Goal: Task Accomplishment & Management: Use online tool/utility

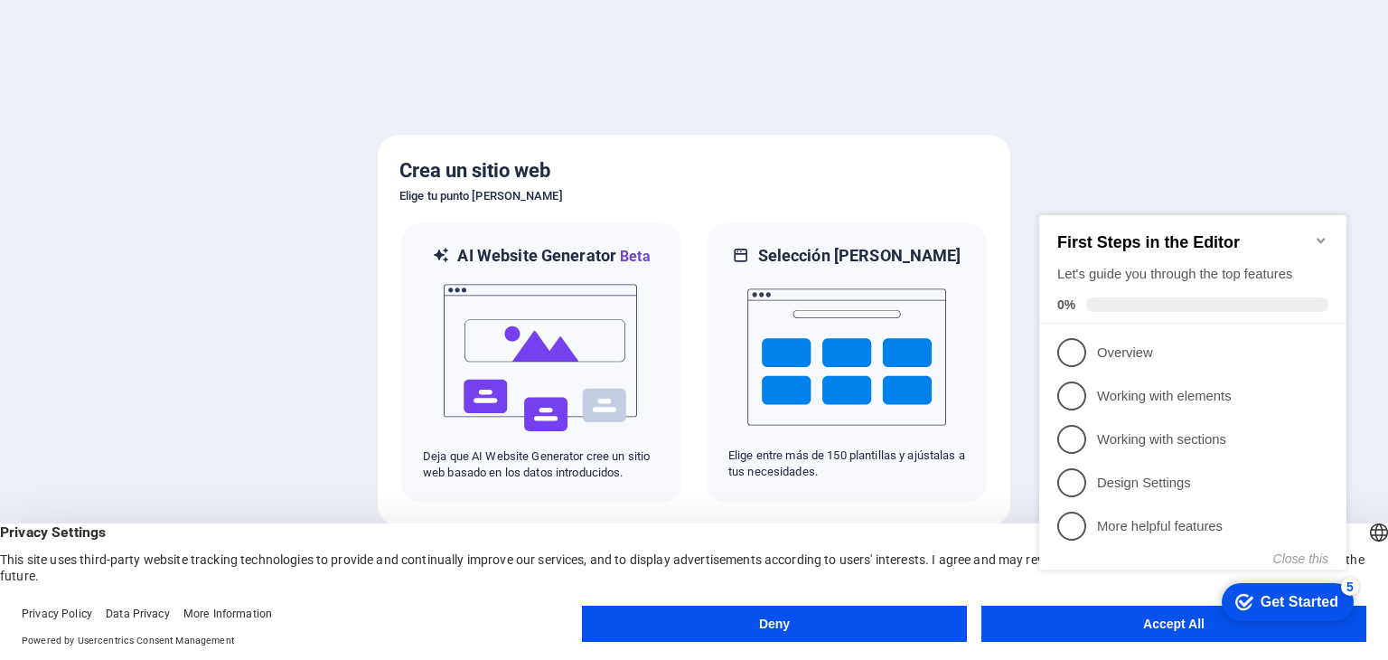
click at [1316, 233] on icon "Minimize checklist" at bounding box center [1321, 240] width 14 height 14
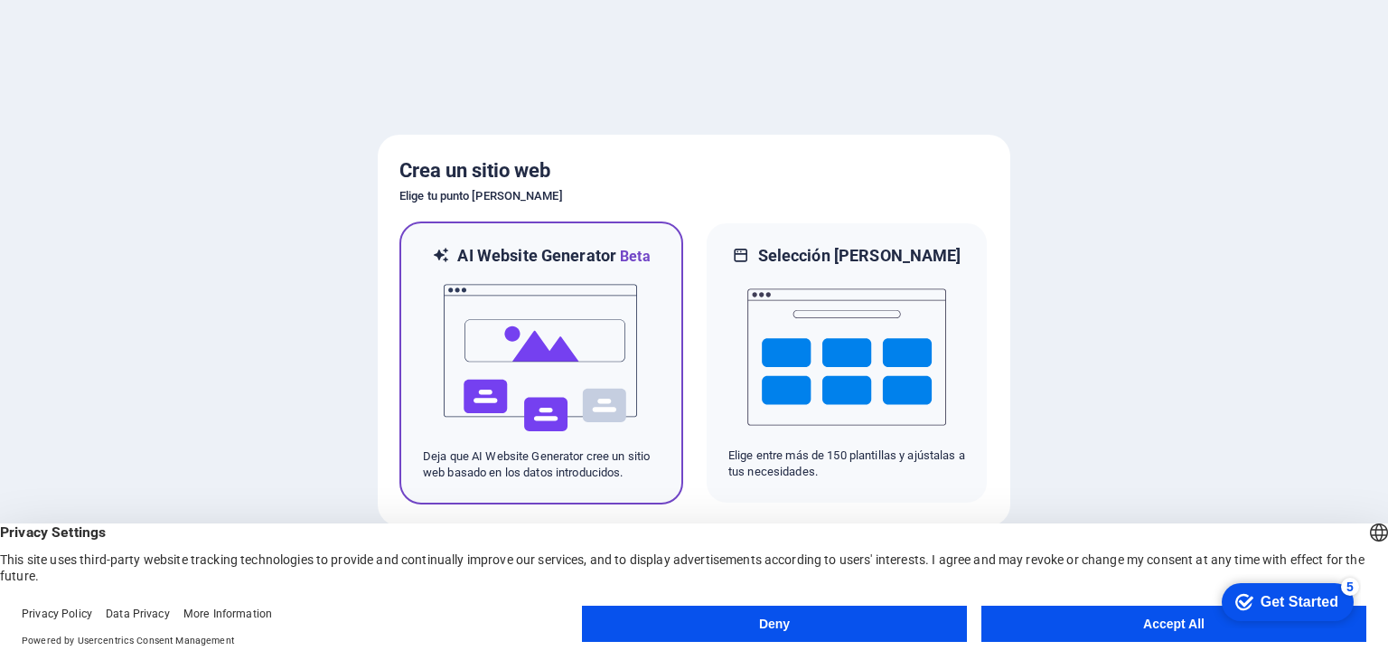
click at [648, 352] on div at bounding box center [541, 357] width 237 height 181
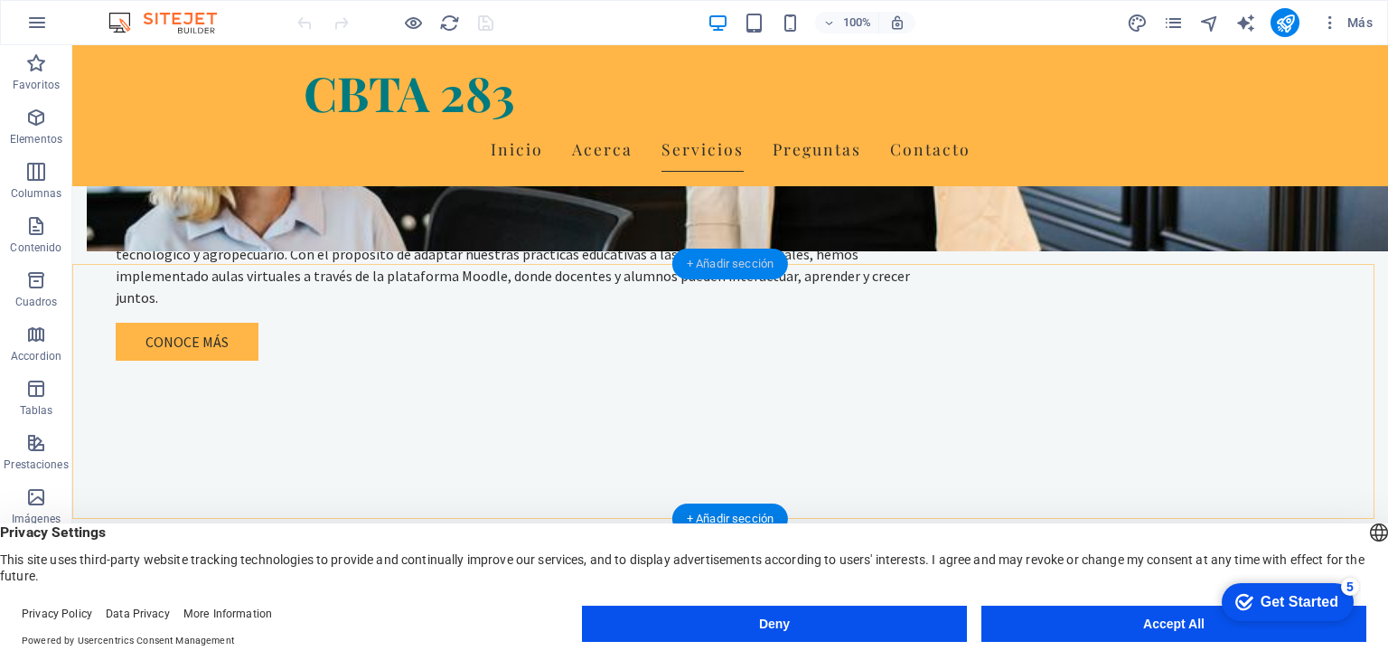
scroll to position [1355, 0]
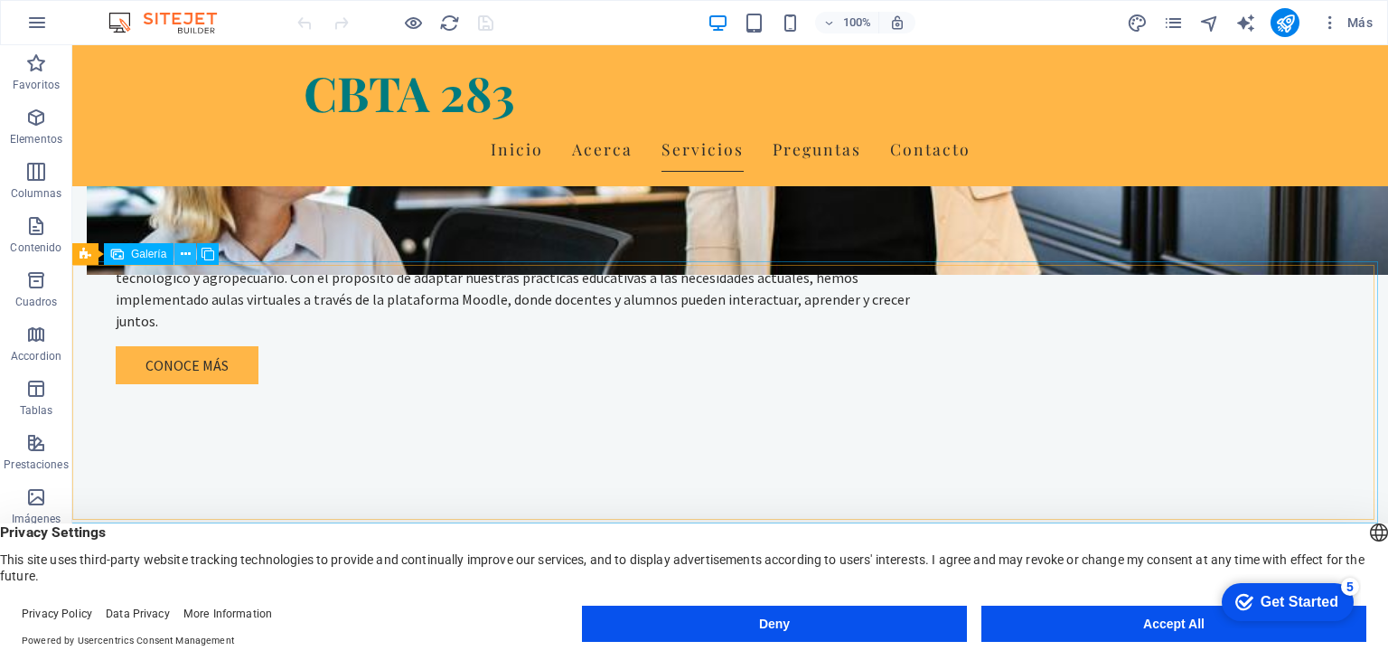
click at [191, 250] on button at bounding box center [185, 254] width 22 height 22
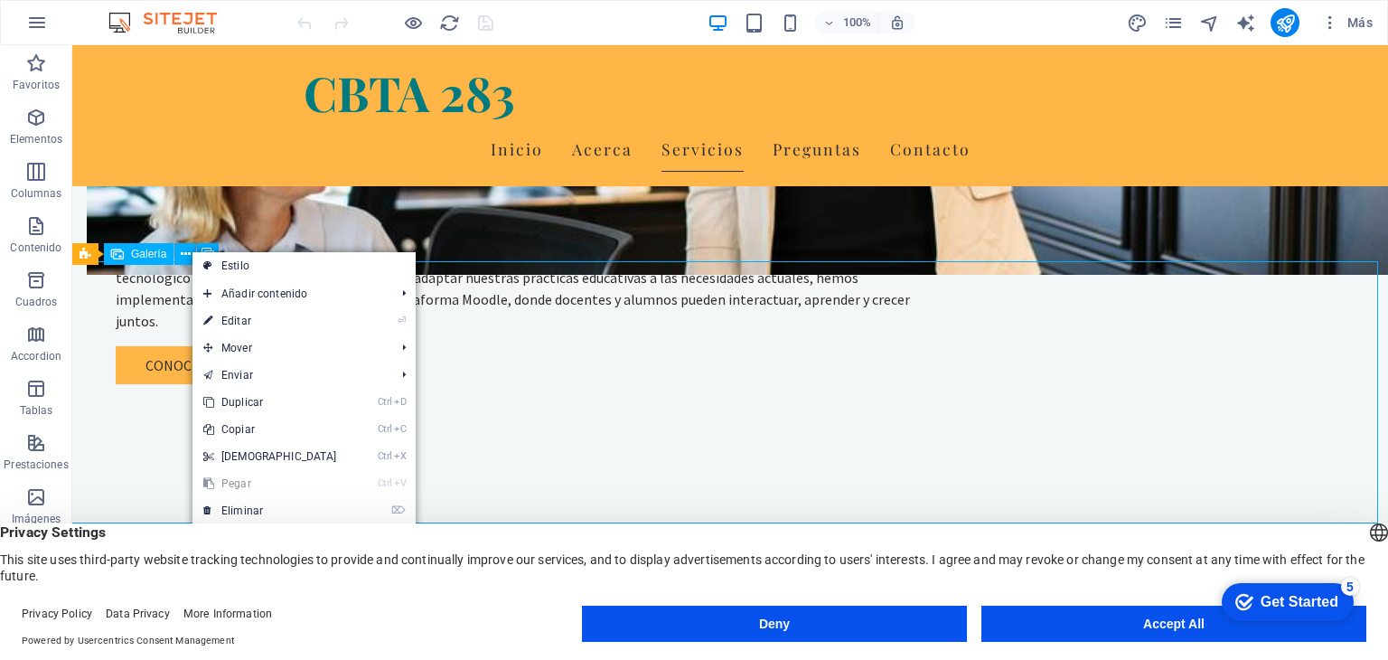
click at [161, 252] on span "Galería" at bounding box center [148, 253] width 35 height 11
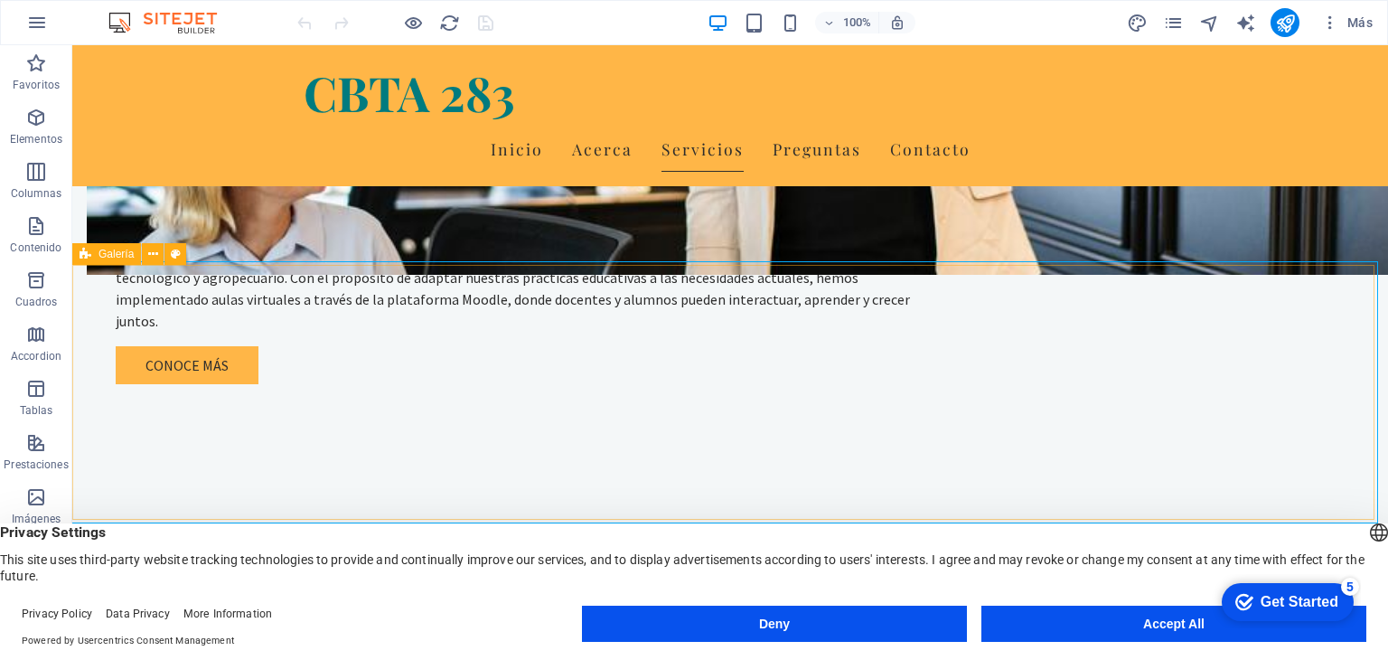
click at [91, 258] on div "Galería" at bounding box center [106, 254] width 69 height 22
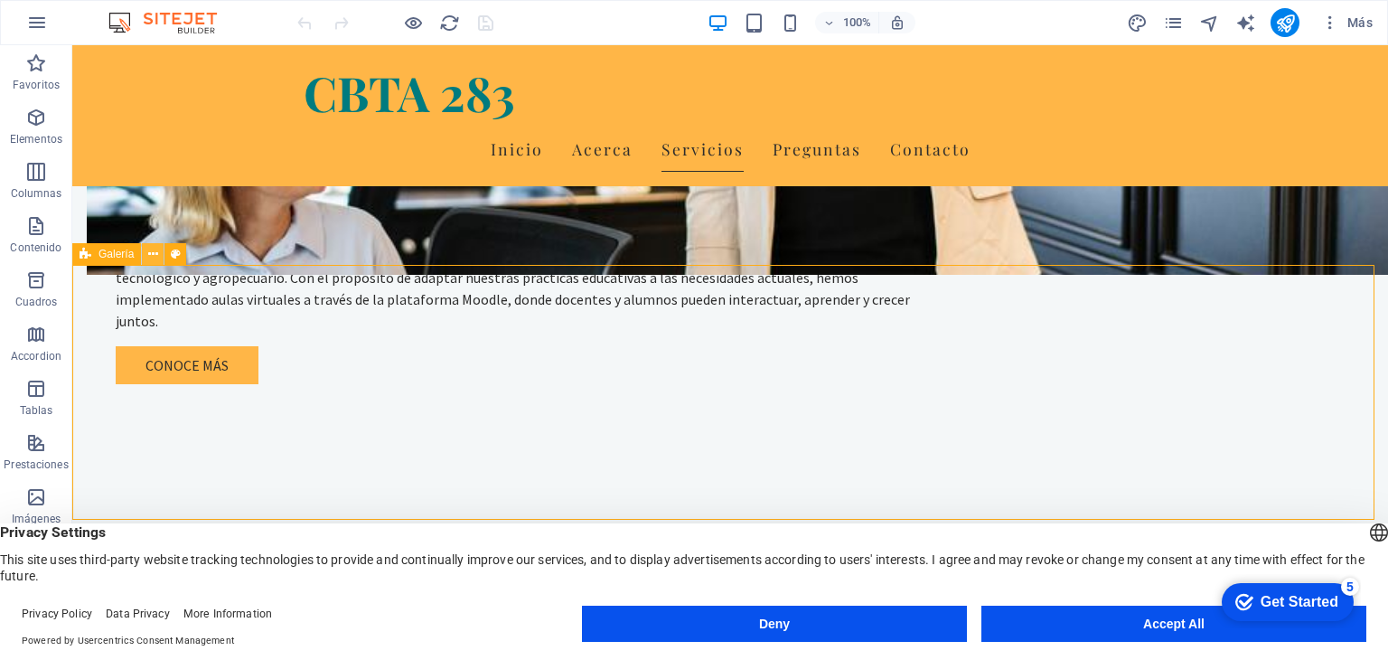
click at [153, 254] on icon at bounding box center [153, 254] width 10 height 19
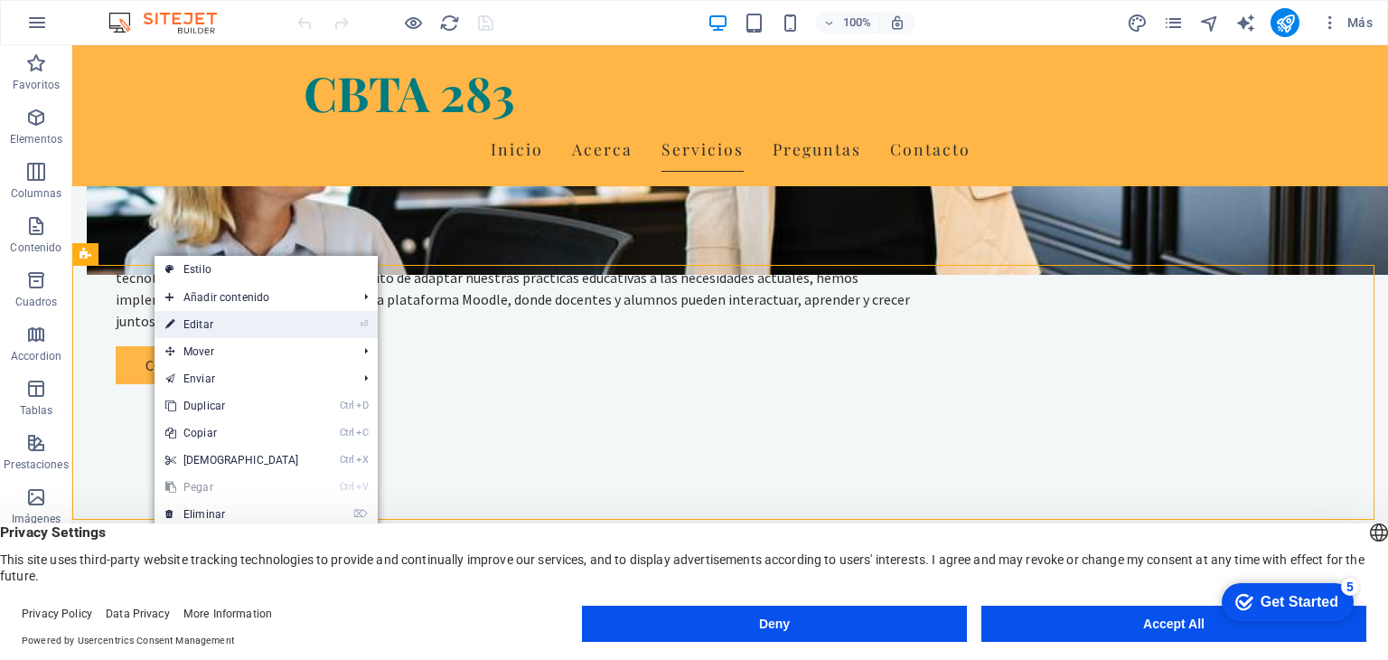
click at [223, 319] on link "⏎ Editar" at bounding box center [231, 324] width 155 height 27
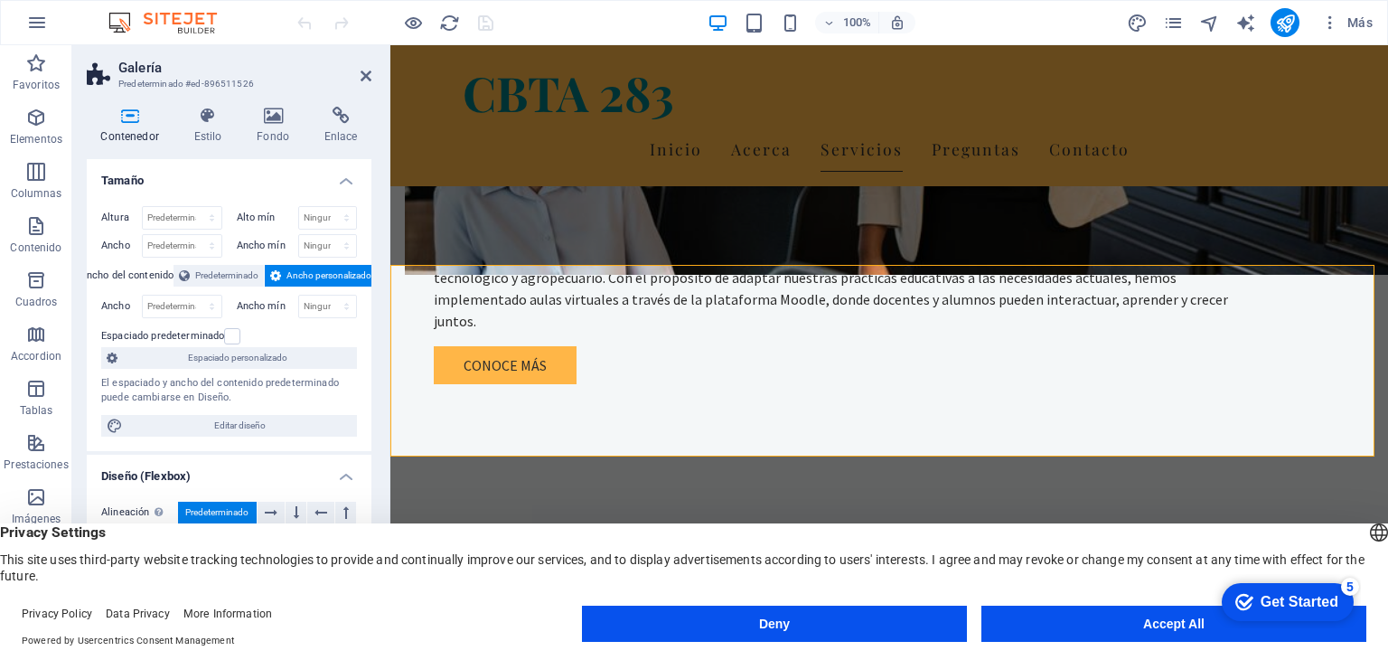
click at [148, 130] on h4 "Contenedor" at bounding box center [133, 126] width 93 height 38
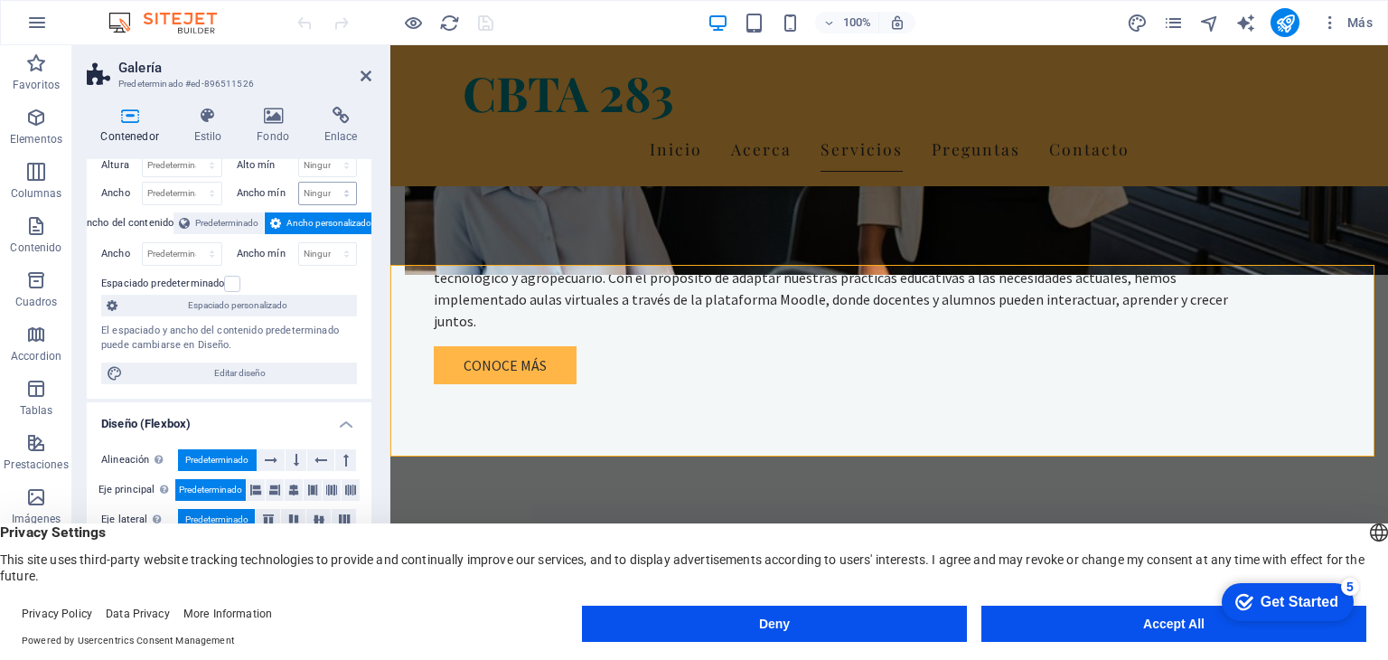
scroll to position [0, 0]
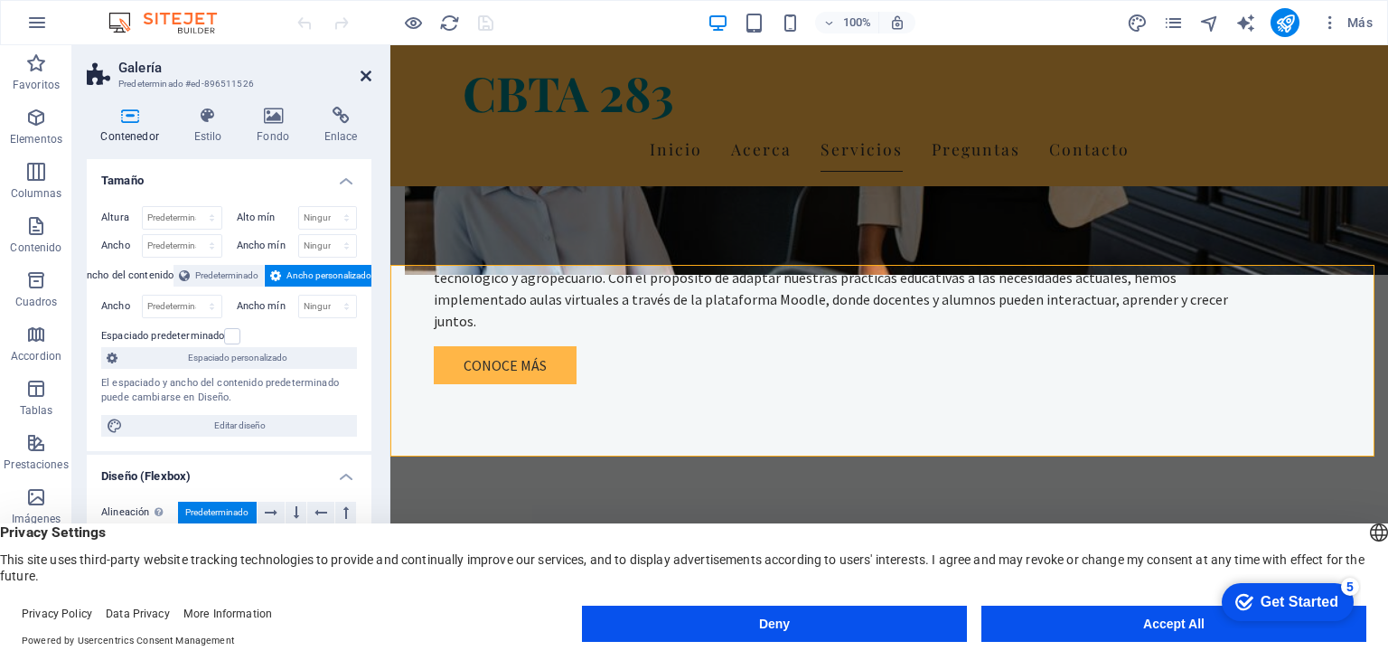
click at [365, 73] on icon at bounding box center [365, 76] width 11 height 14
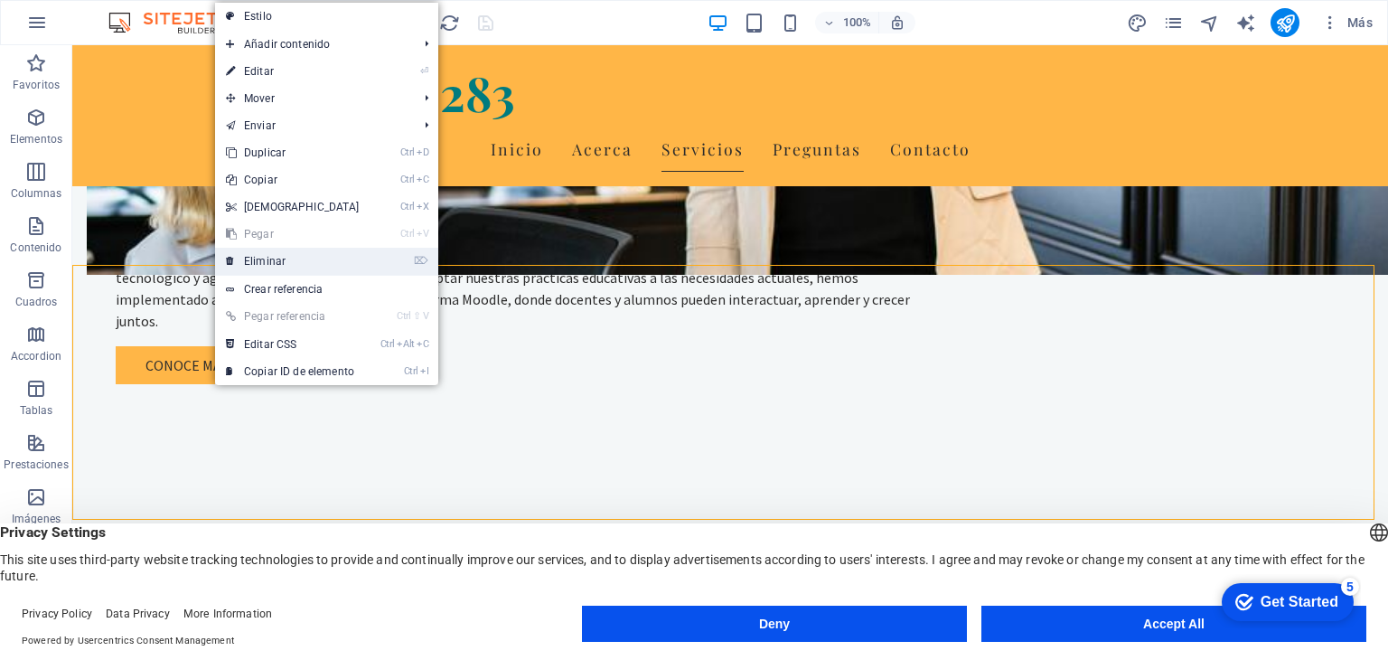
click at [251, 257] on link "⌦ Eliminar" at bounding box center [292, 261] width 155 height 27
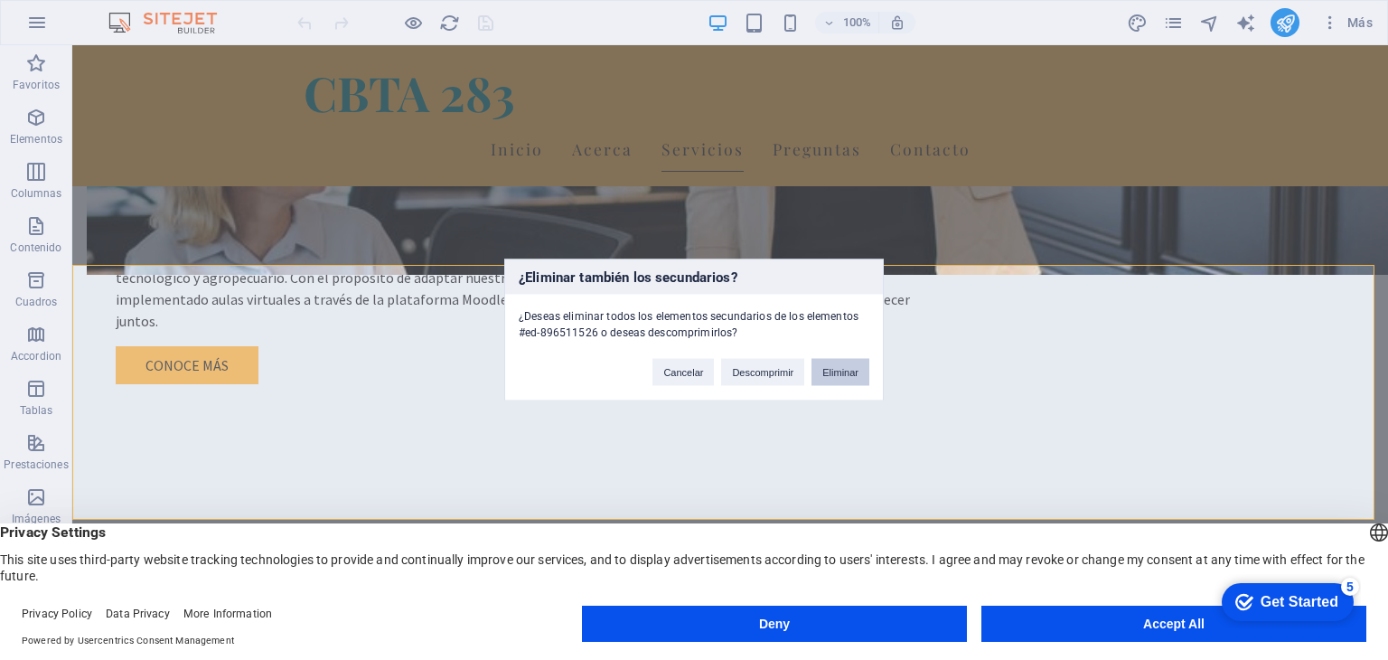
click at [832, 373] on button "Eliminar" at bounding box center [840, 372] width 58 height 27
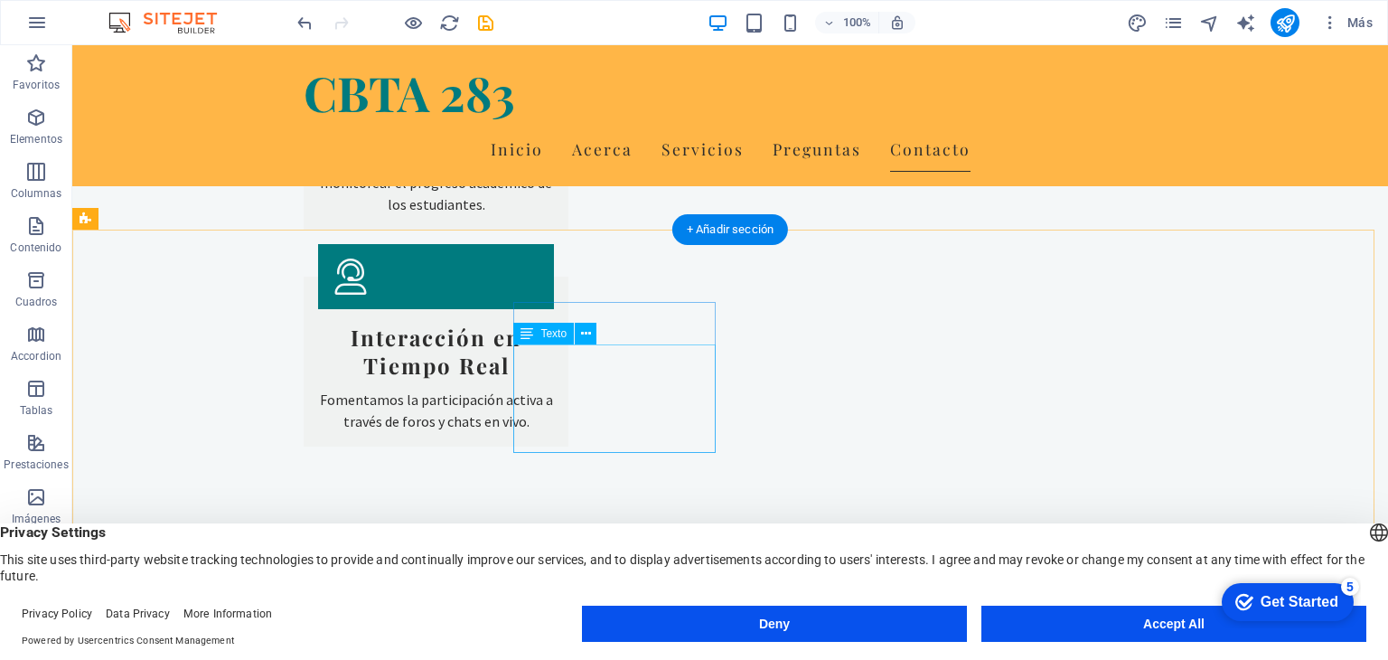
scroll to position [2909, 0]
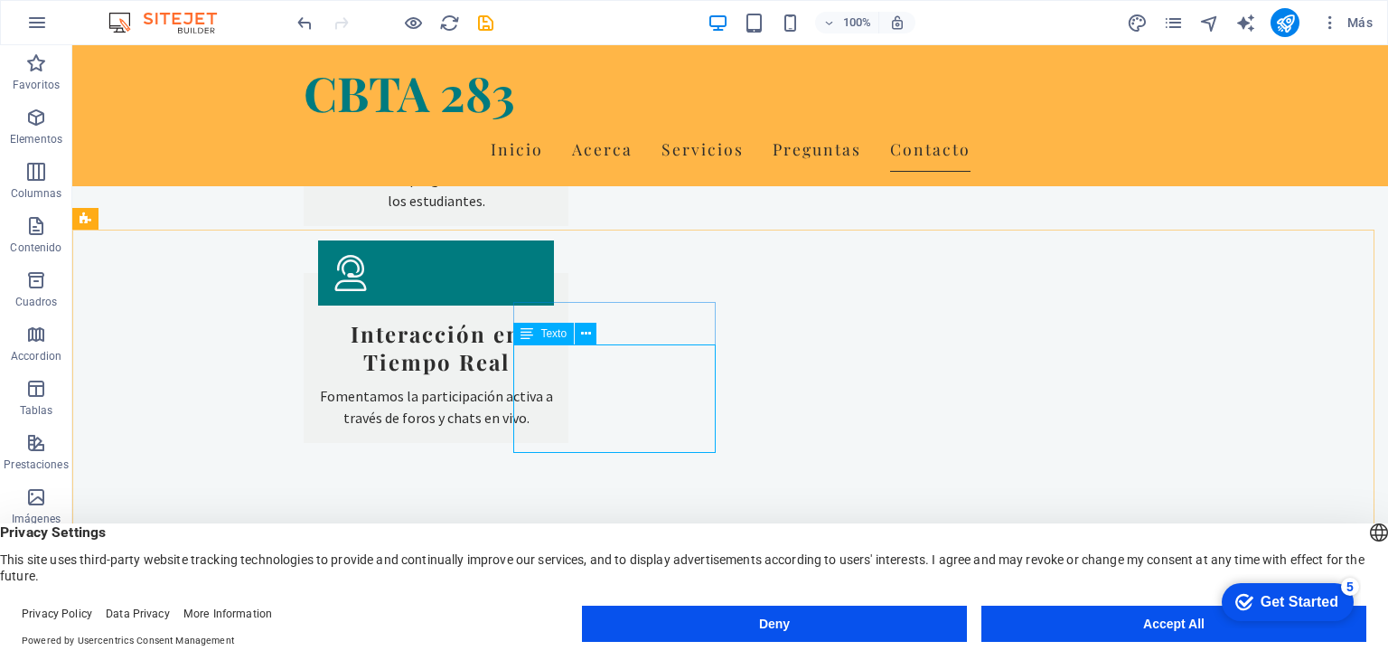
click at [548, 337] on span "Texto" at bounding box center [553, 333] width 26 height 11
click at [585, 332] on icon at bounding box center [586, 333] width 10 height 19
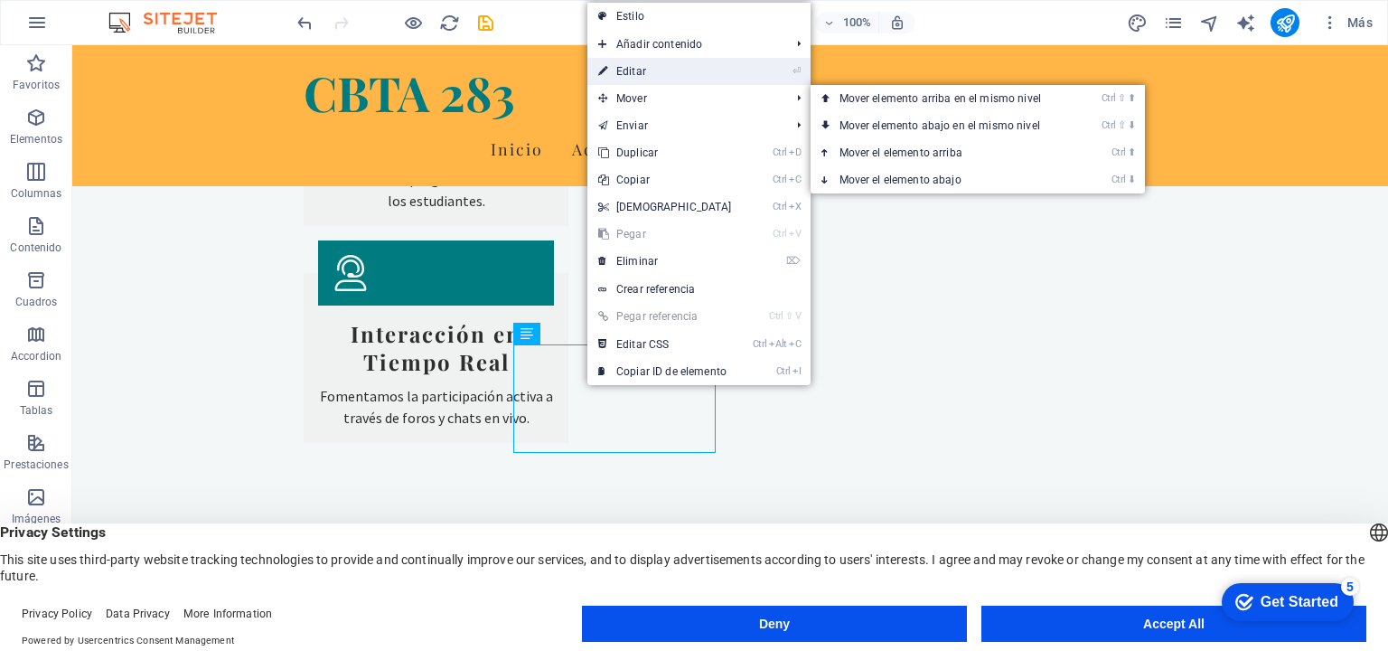
click at [662, 76] on link "⏎ Editar" at bounding box center [664, 71] width 155 height 27
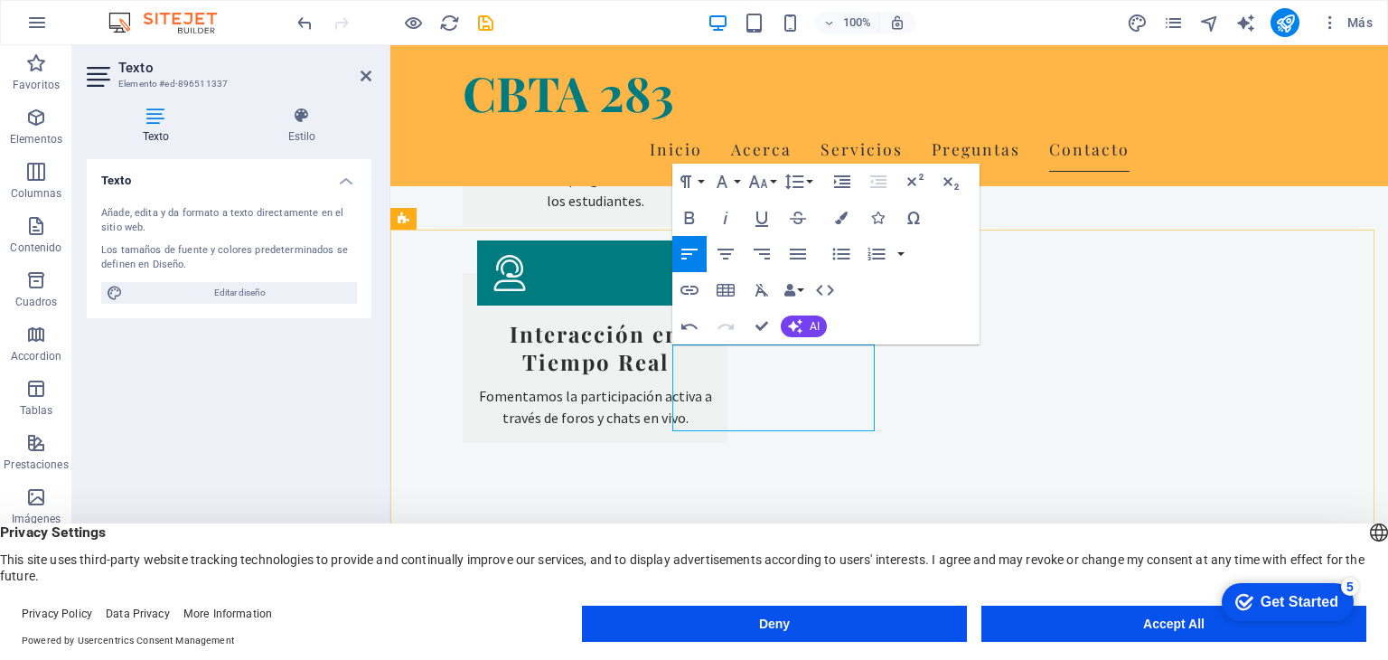
drag, startPoint x: 701, startPoint y: 396, endPoint x: 632, endPoint y: 409, distance: 70.9
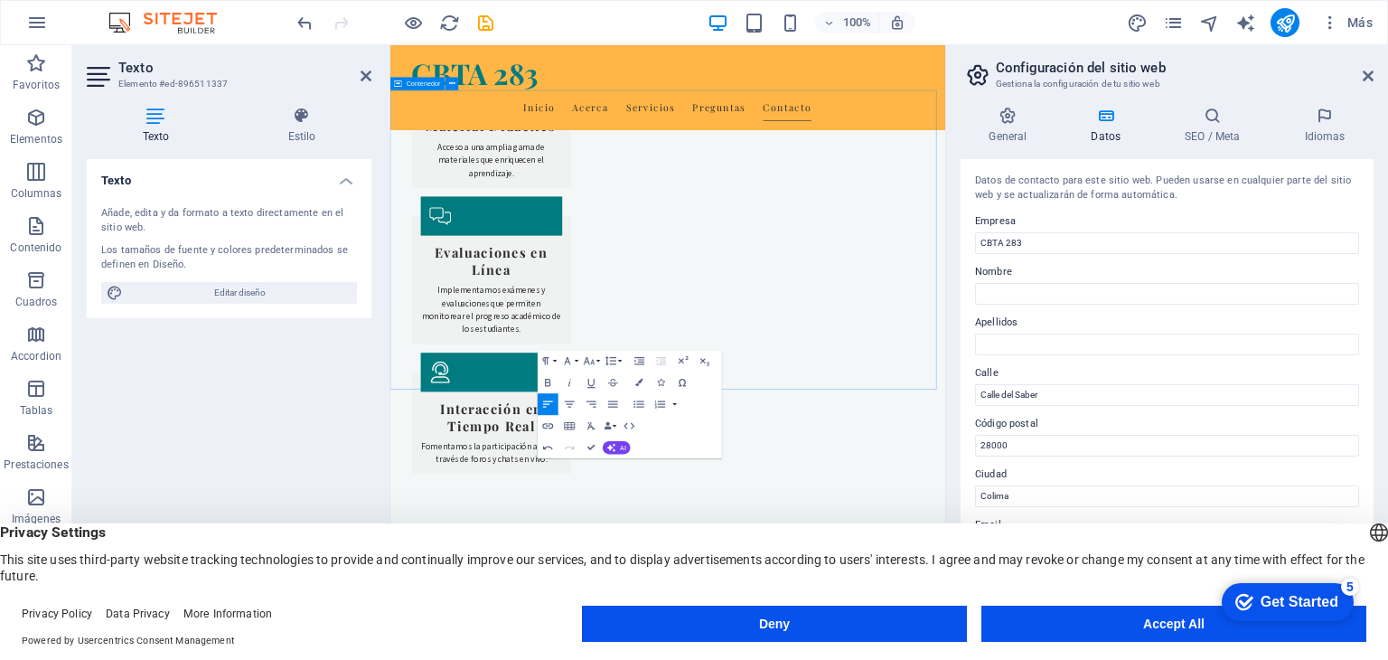
scroll to position [2616, 0]
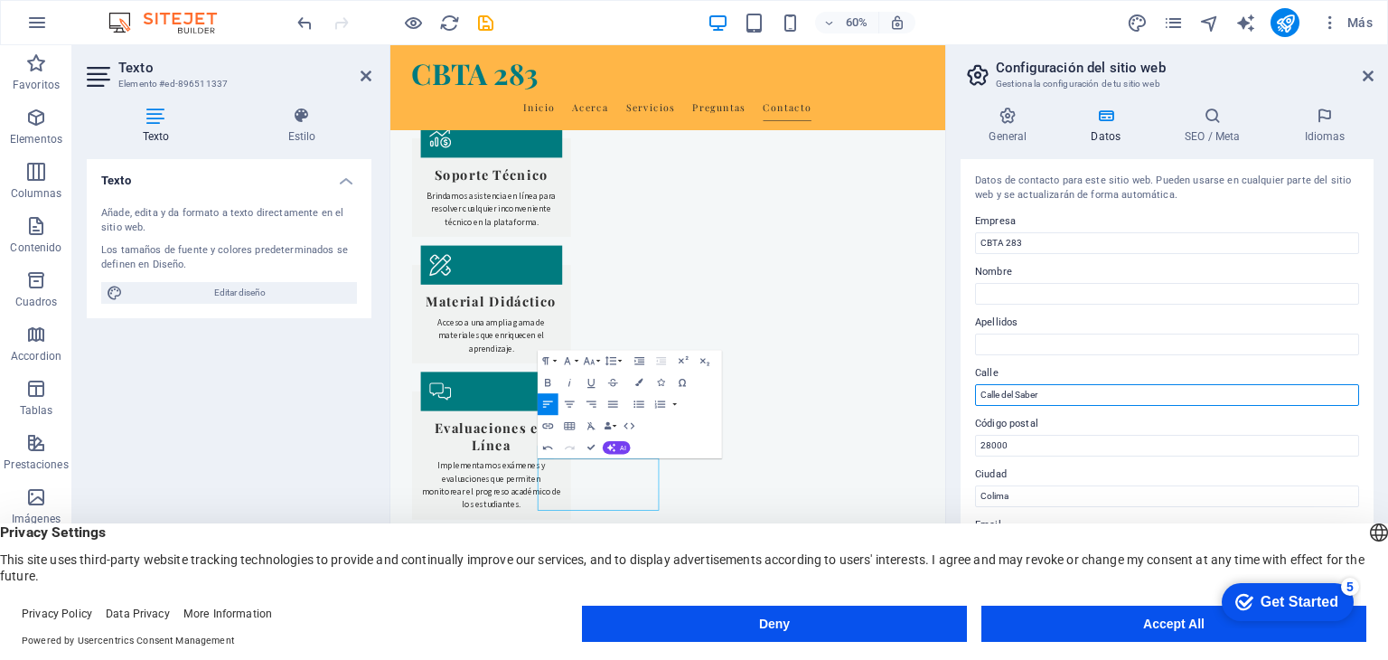
click at [1066, 397] on input "Calle del Saber" at bounding box center [1167, 395] width 384 height 22
type input "C"
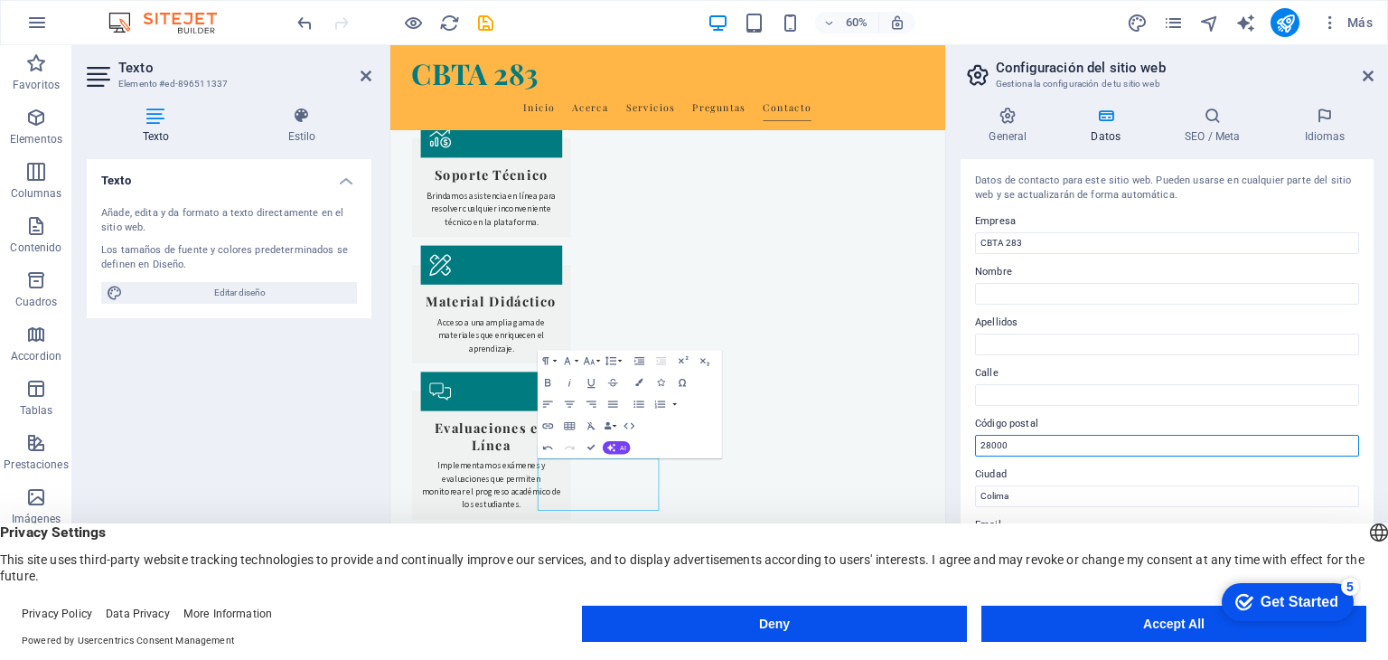
click at [1054, 438] on input "28000" at bounding box center [1167, 446] width 384 height 22
type input "2"
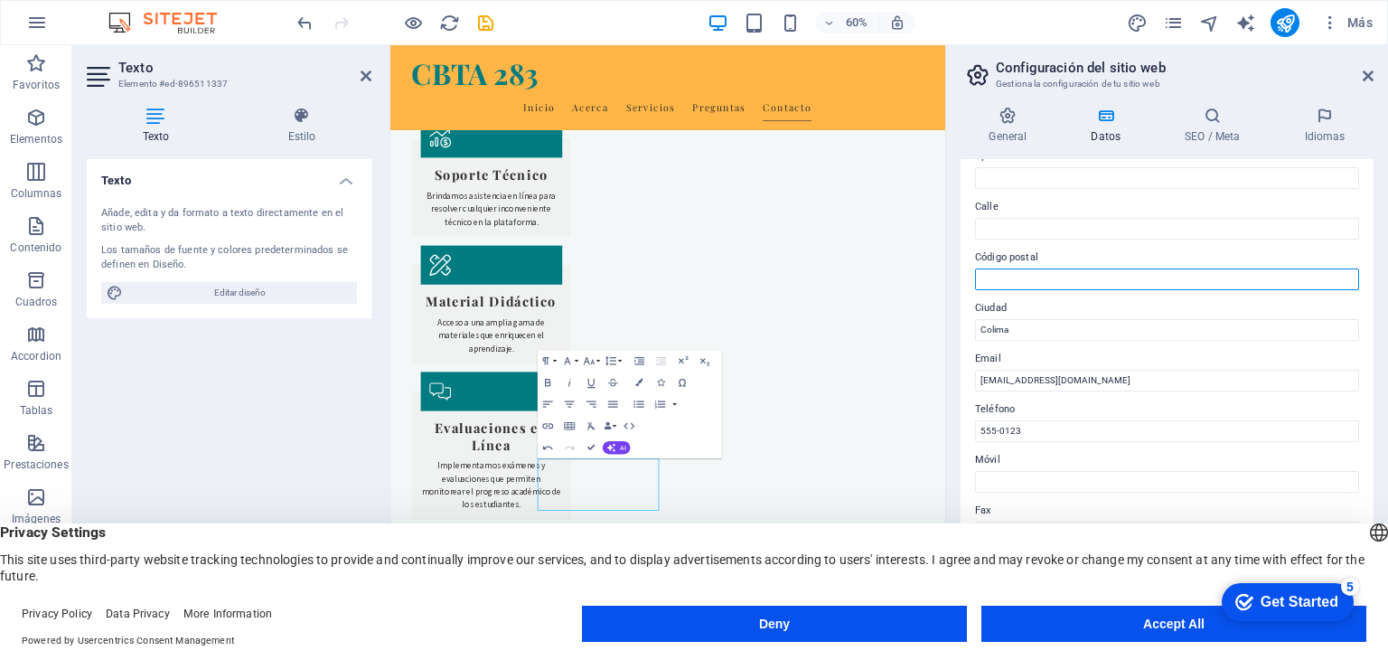
scroll to position [181, 0]
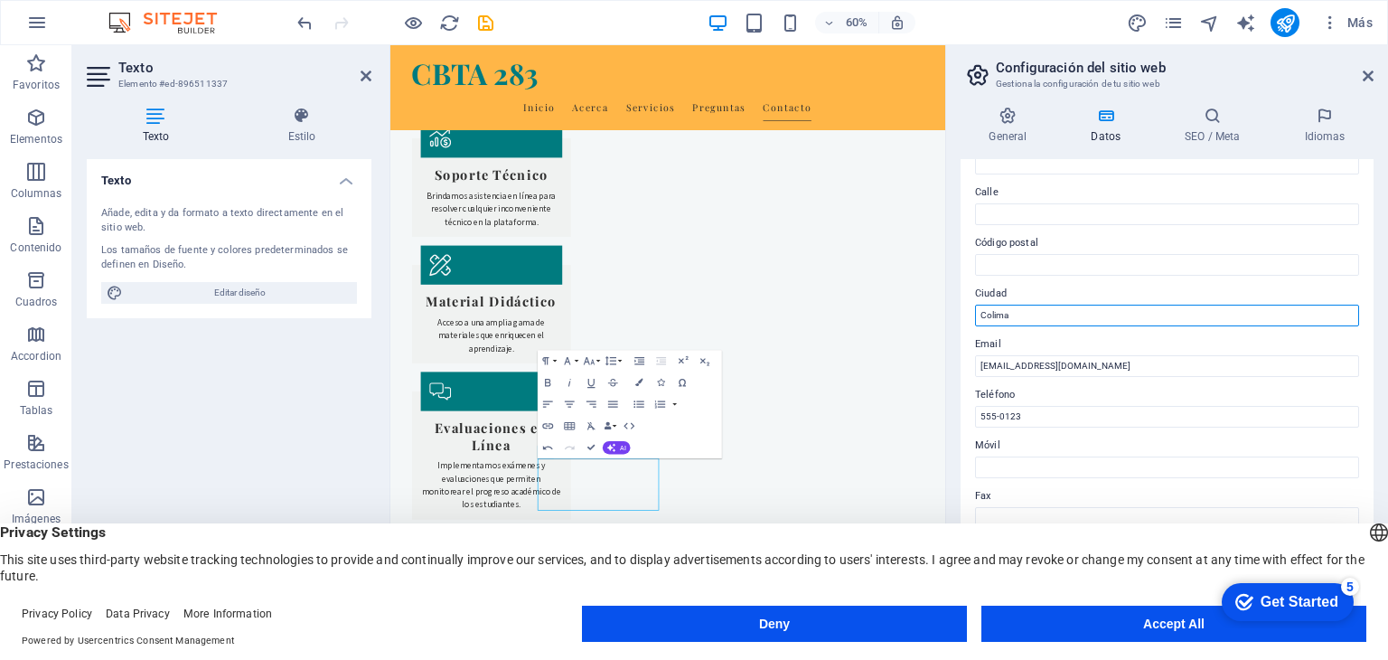
click at [1047, 318] on input "Colima" at bounding box center [1167, 315] width 384 height 22
type input "C"
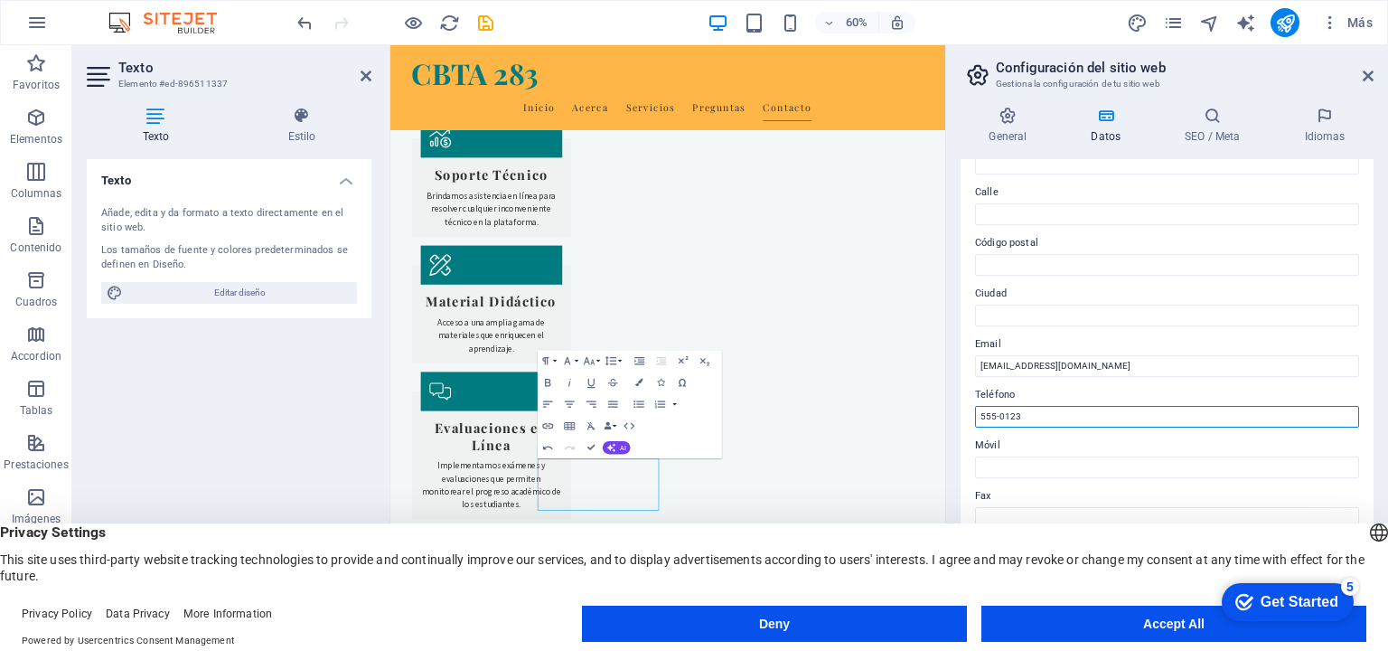
click at [1055, 417] on input "555-0123" at bounding box center [1167, 417] width 384 height 22
type input "5"
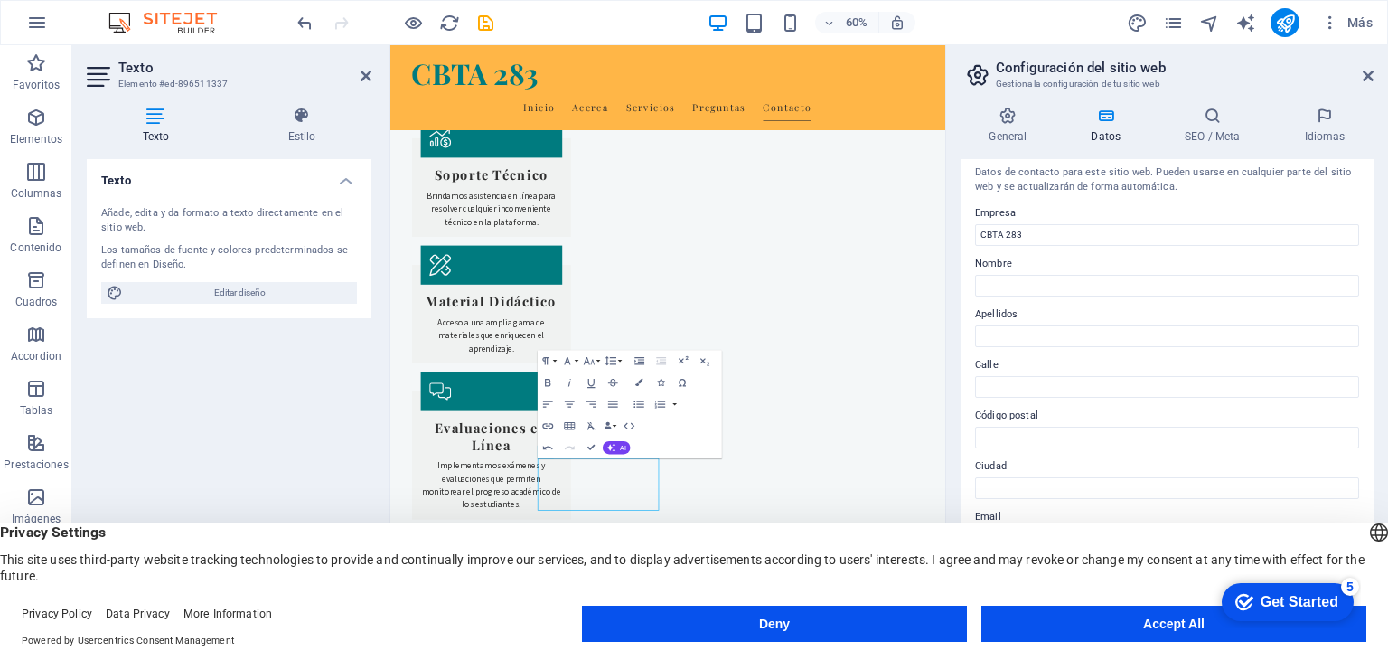
scroll to position [0, 0]
click at [1370, 69] on icon at bounding box center [1367, 76] width 11 height 14
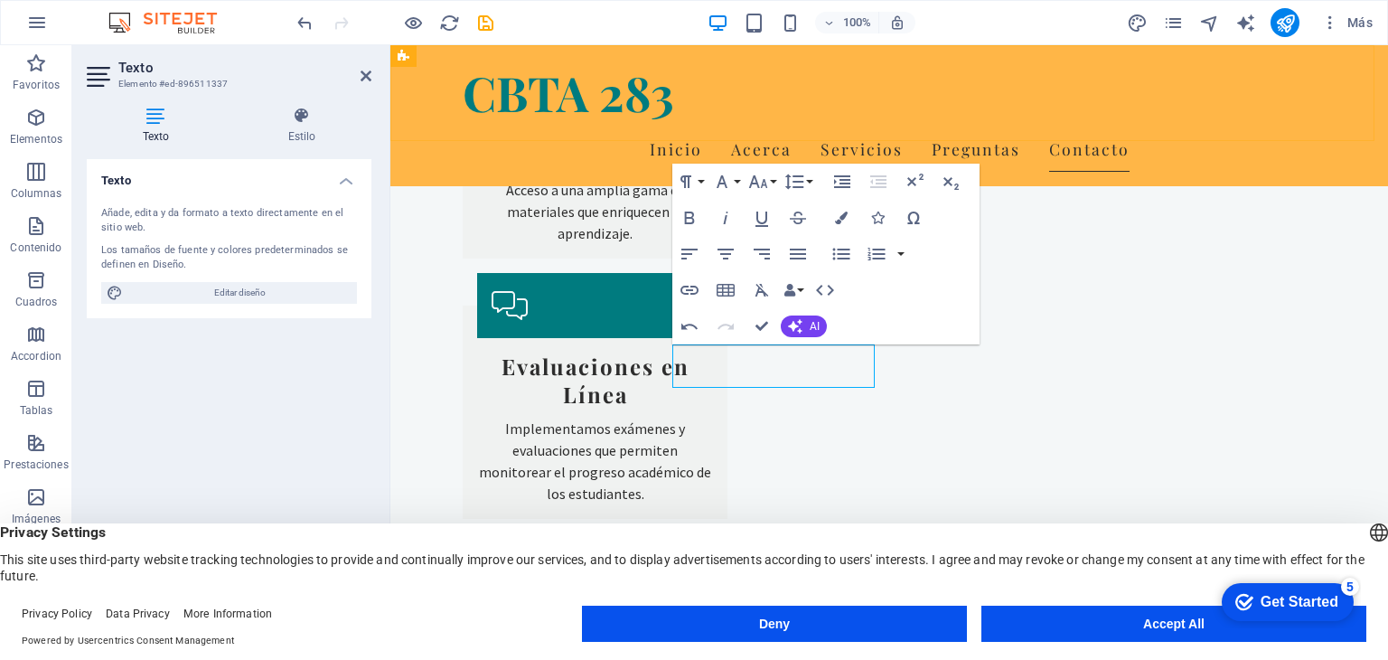
scroll to position [2909, 0]
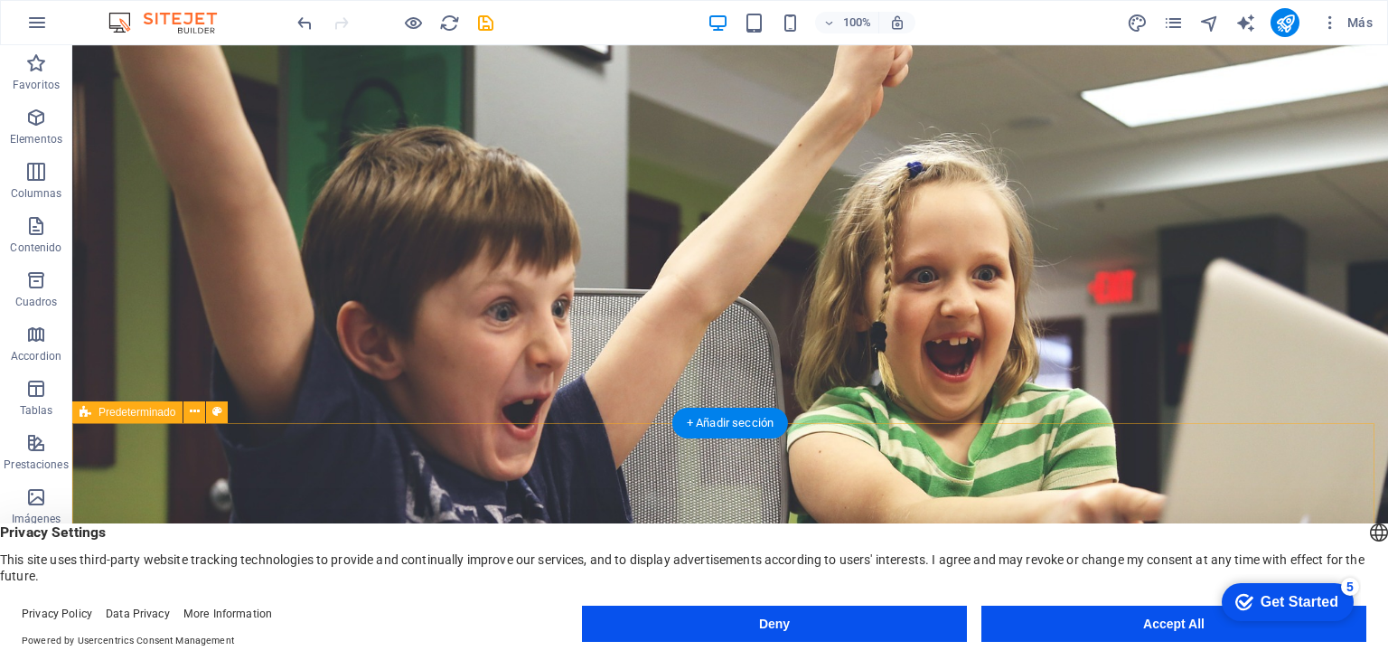
scroll to position [0, 0]
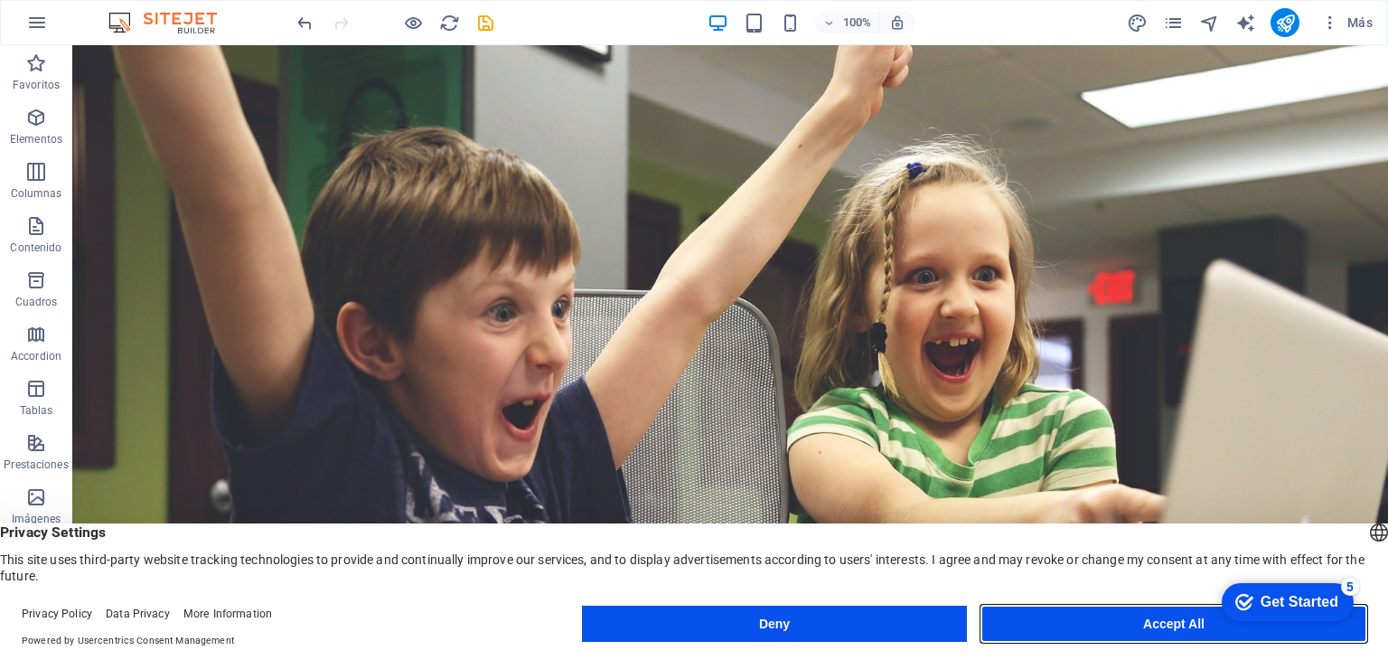
click at [1188, 619] on button "Accept All" at bounding box center [1173, 623] width 385 height 36
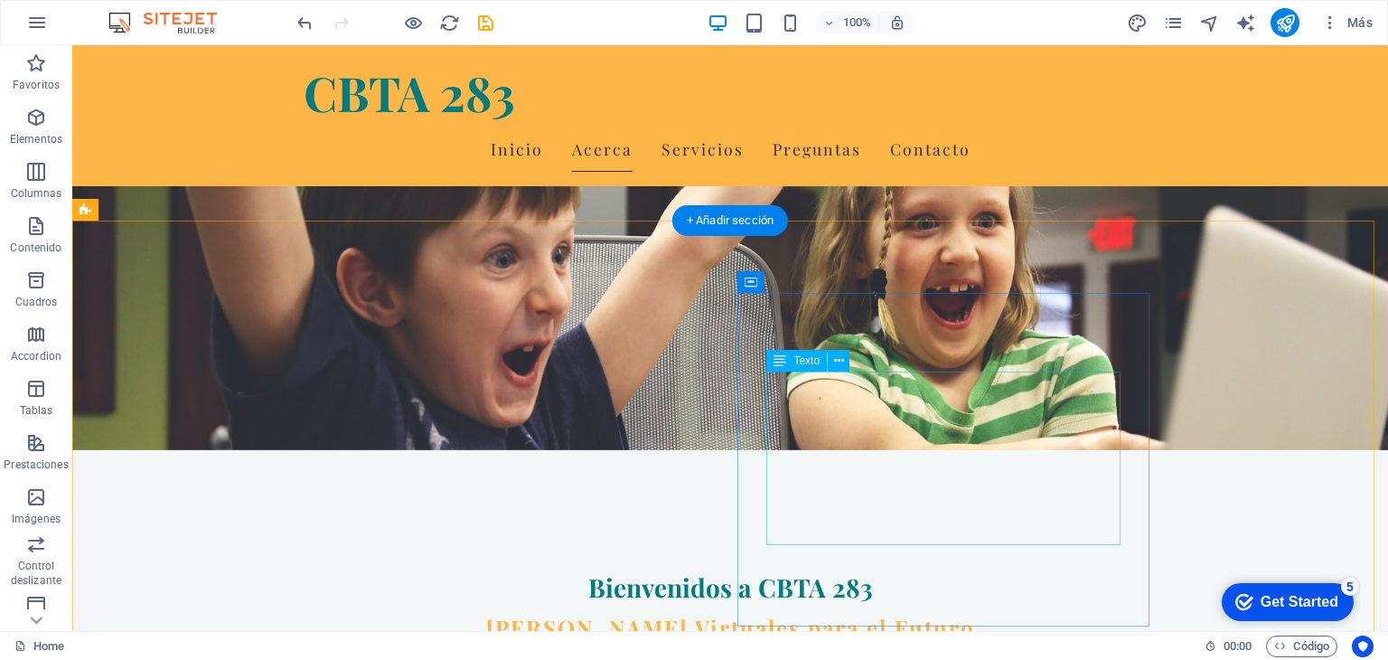
scroll to position [271, 0]
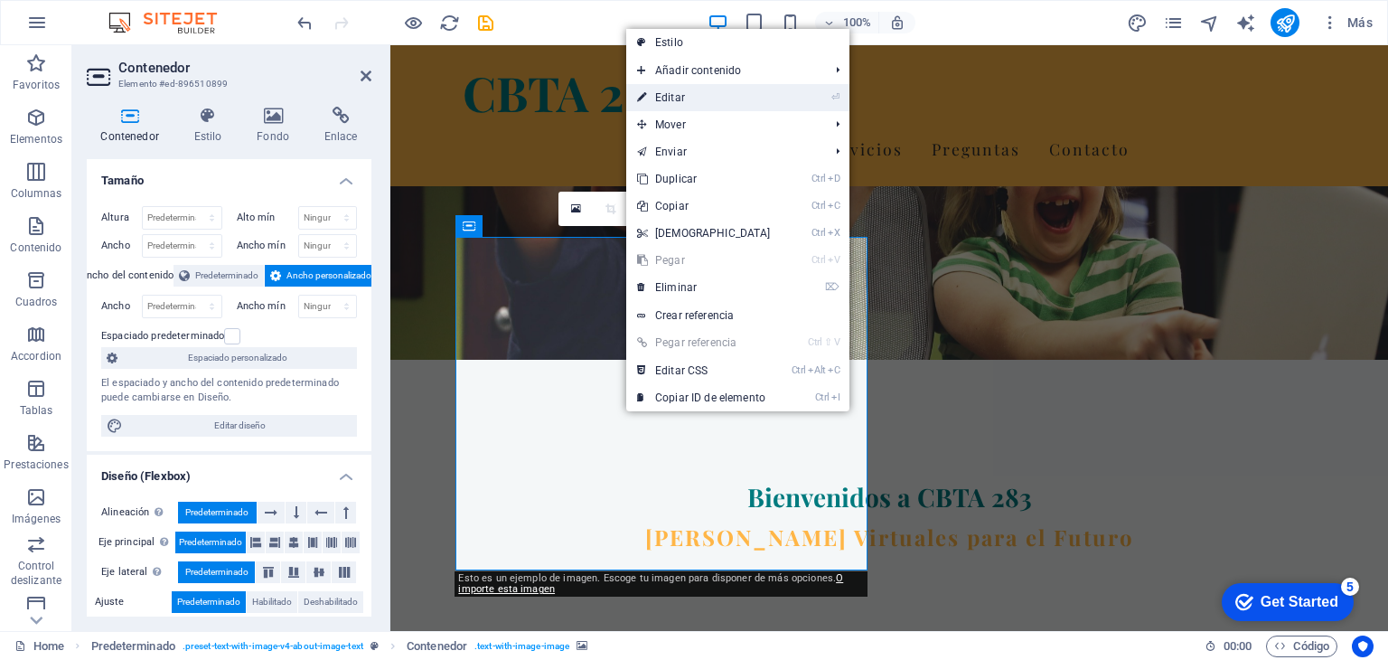
click at [700, 104] on link "⏎ Editar" at bounding box center [703, 97] width 155 height 27
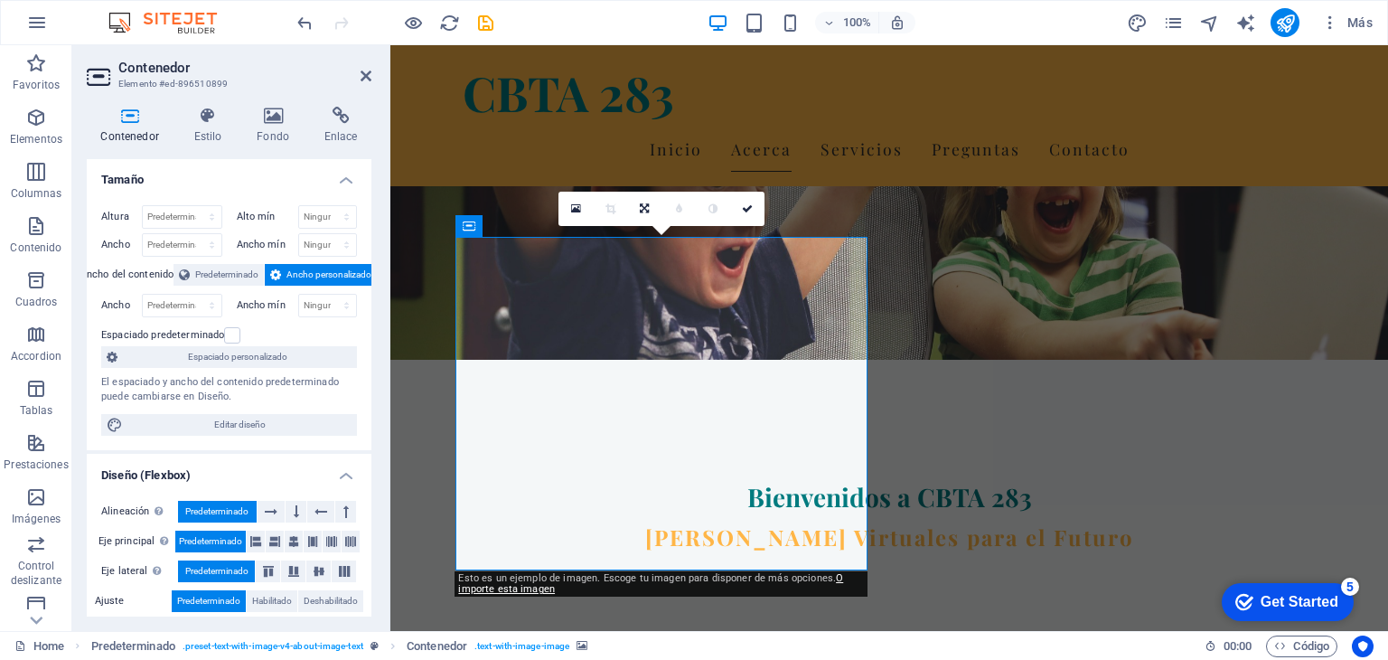
scroll to position [0, 0]
click at [274, 131] on h4 "Fondo" at bounding box center [277, 126] width 68 height 38
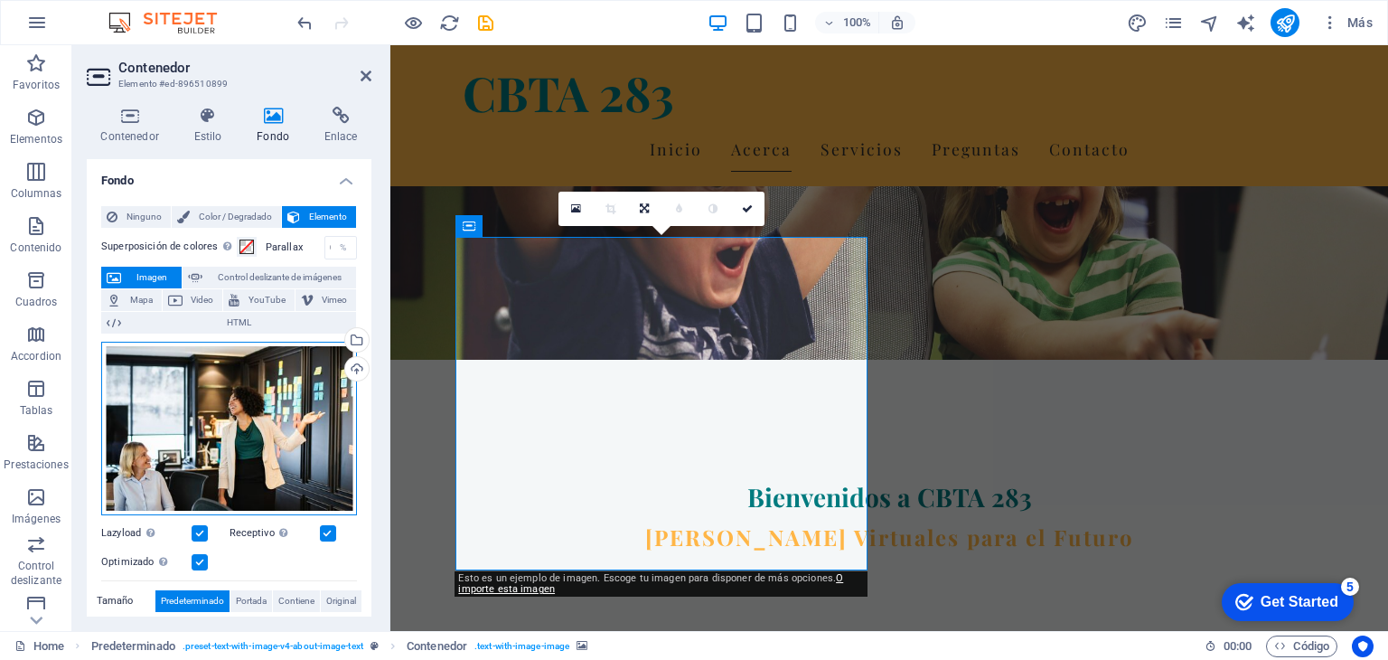
click at [247, 377] on div "Arrastra archivos aquí, haz clic para escoger archivos o selecciona archivos de…" at bounding box center [229, 428] width 256 height 173
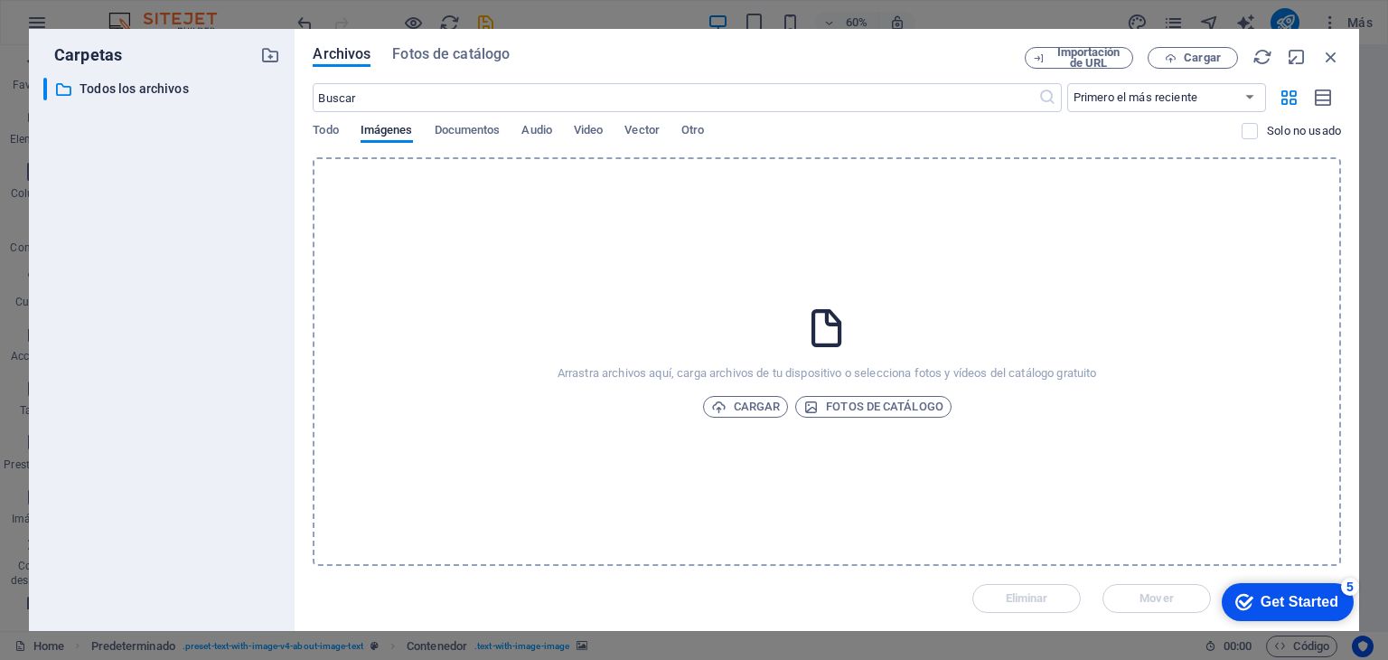
drag, startPoint x: 752, startPoint y: 347, endPoint x: 708, endPoint y: 303, distance: 62.0
click at [708, 303] on div "Arrastra archivos aquí, carga archivos de tu dispositivo o selecciona fotos y v…" at bounding box center [827, 361] width 1028 height 408
click at [886, 402] on span "Fotos de catálogo" at bounding box center [873, 407] width 140 height 22
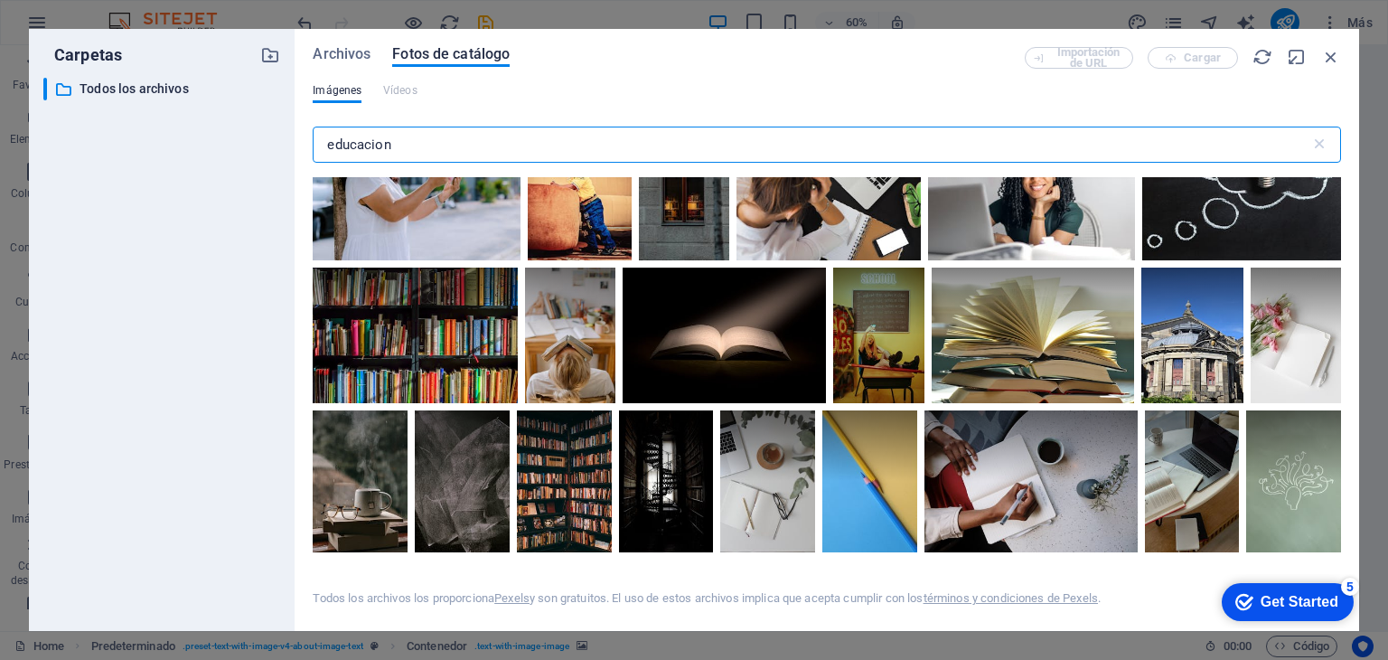
scroll to position [2439, 0]
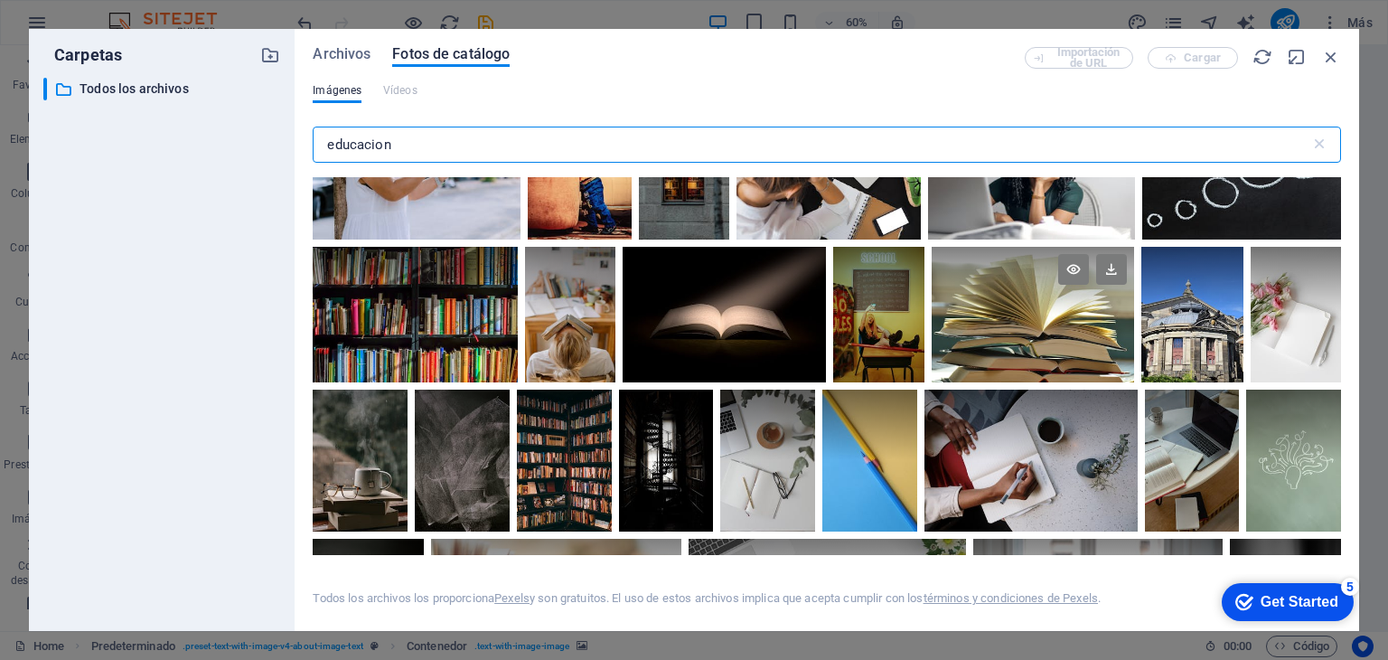
type input "educacion"
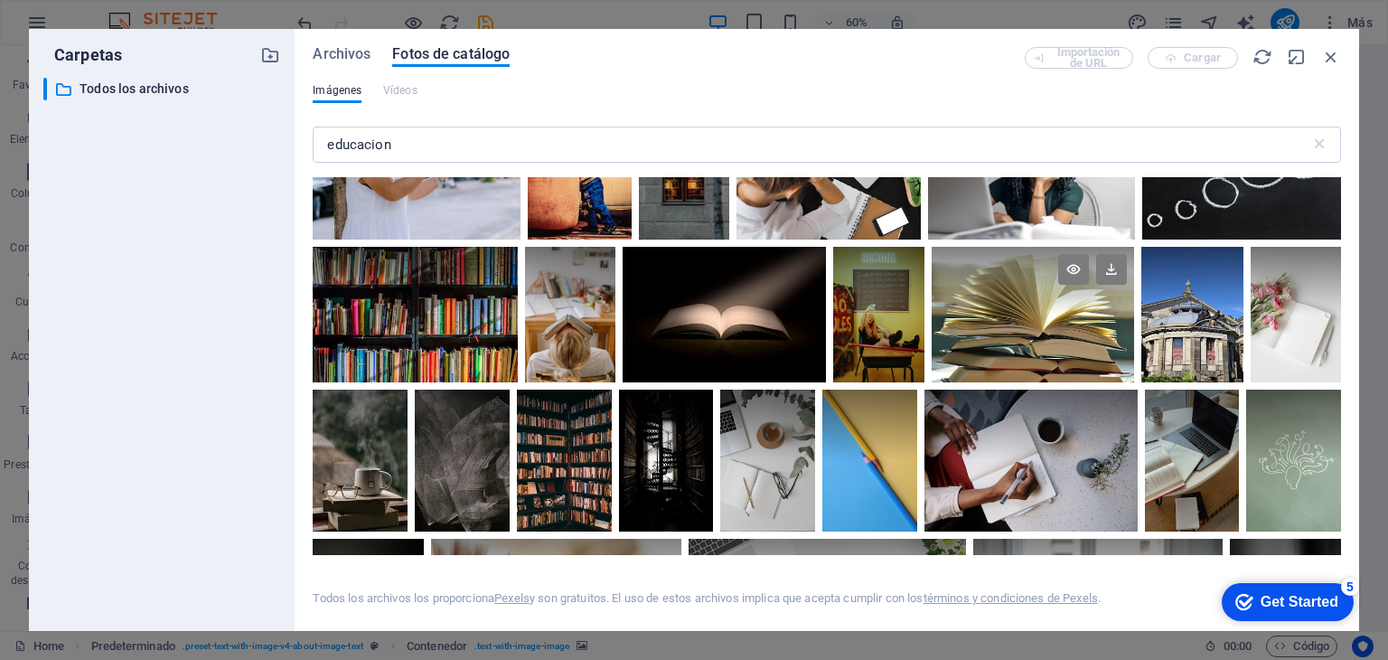
click at [1108, 332] on div at bounding box center [1032, 315] width 202 height 136
click at [1127, 257] on icon at bounding box center [1111, 269] width 31 height 31
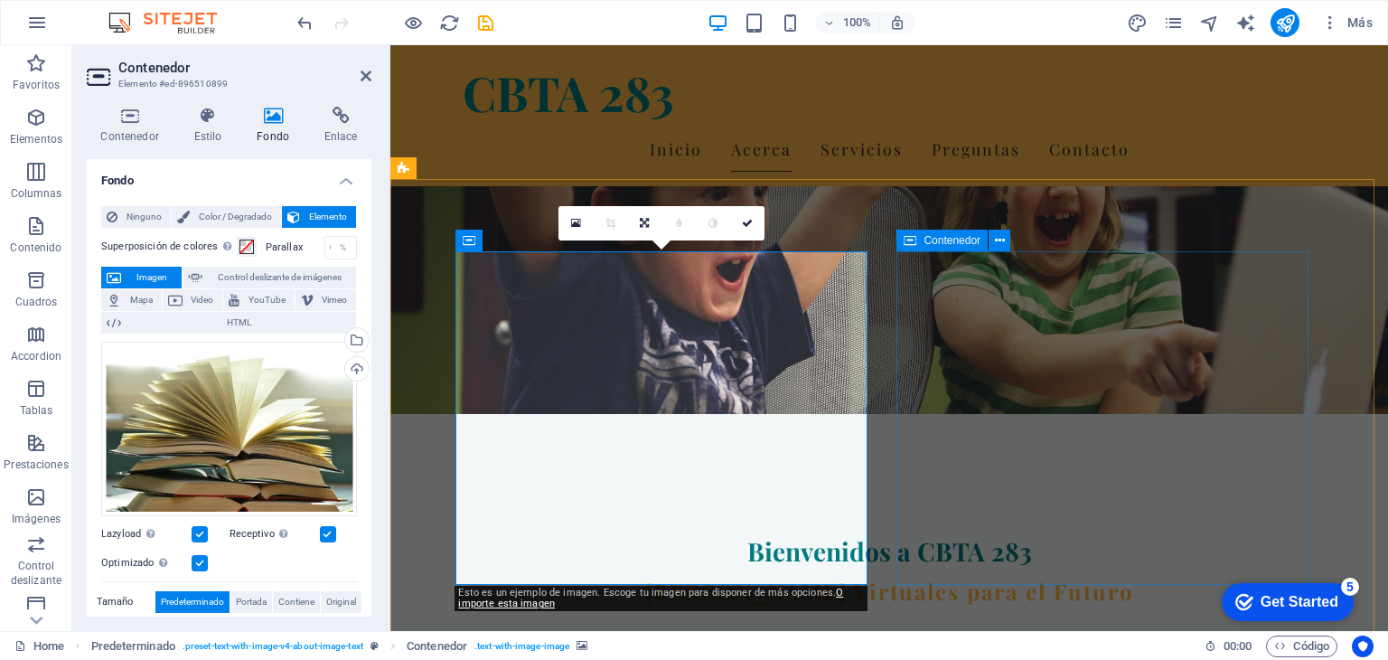
scroll to position [181, 0]
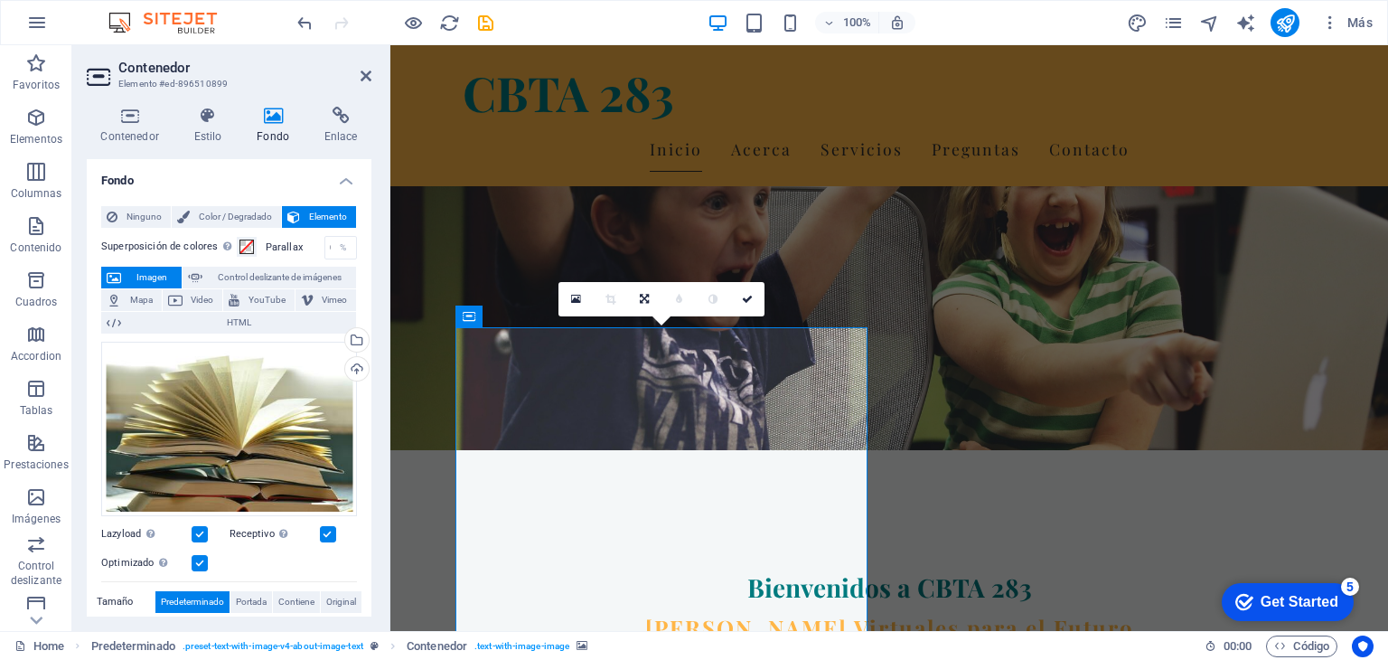
click at [1287, 596] on div "Get Started" at bounding box center [1299, 602] width 78 height 16
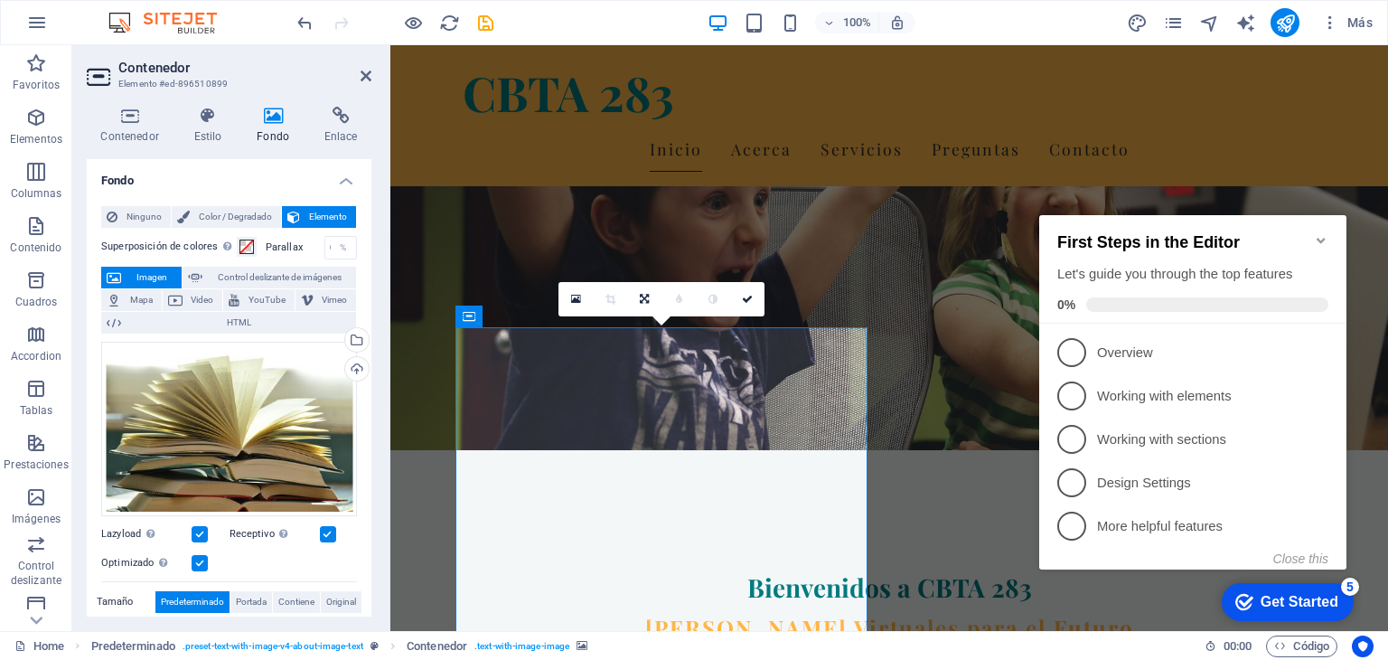
click at [940, 204] on figure at bounding box center [888, 156] width 997 height 585
click at [491, 21] on icon "save" at bounding box center [485, 23] width 21 height 21
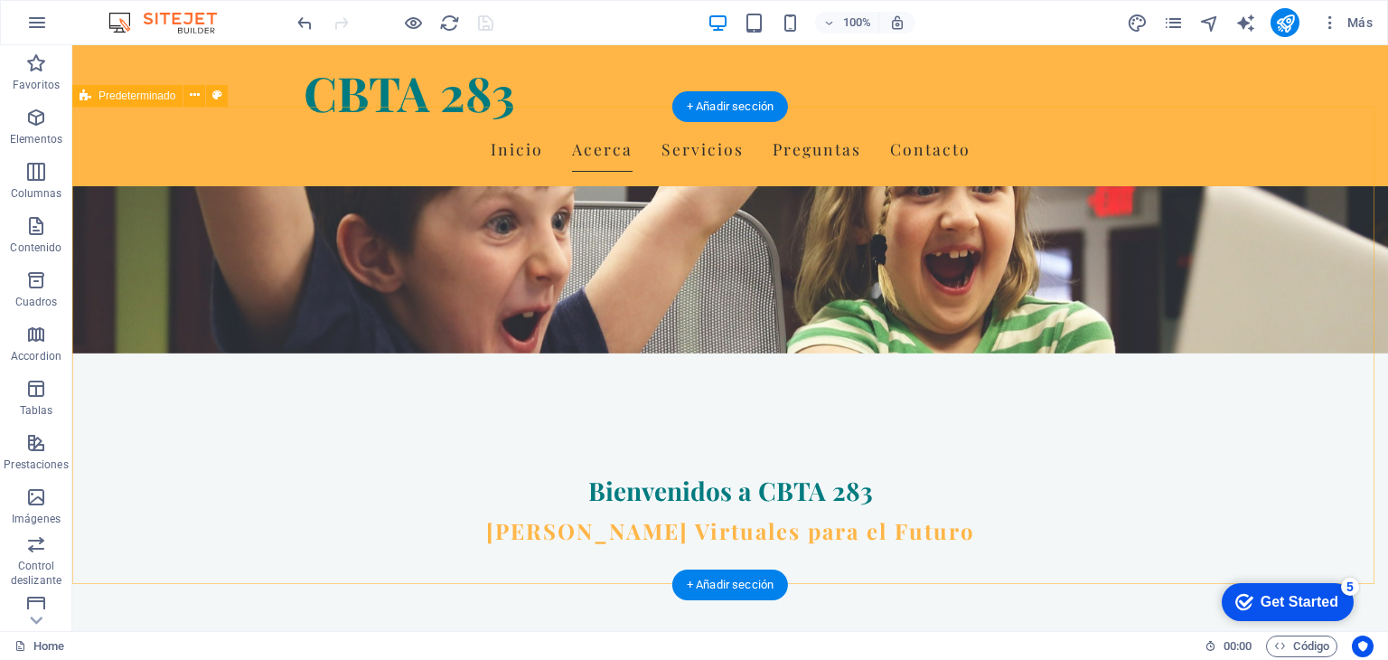
scroll to position [361, 0]
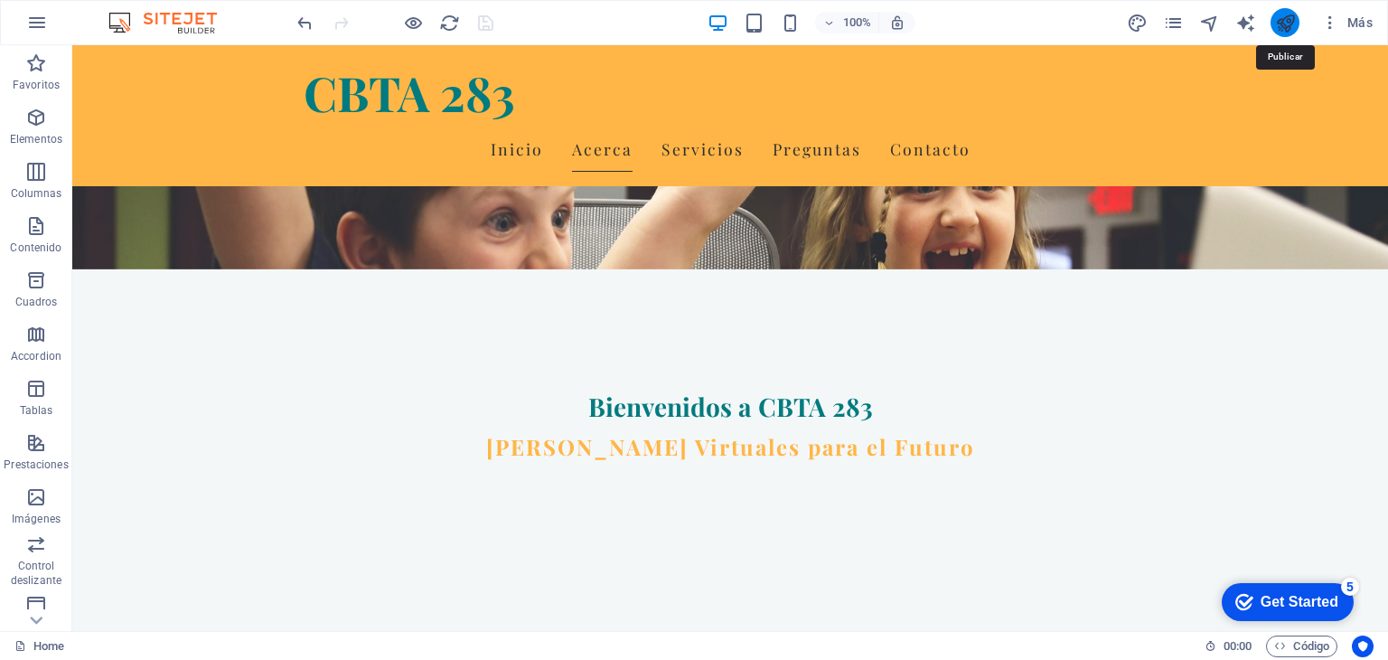
click at [1285, 21] on icon "publish" at bounding box center [1285, 23] width 21 height 21
